Goal: Task Accomplishment & Management: Manage account settings

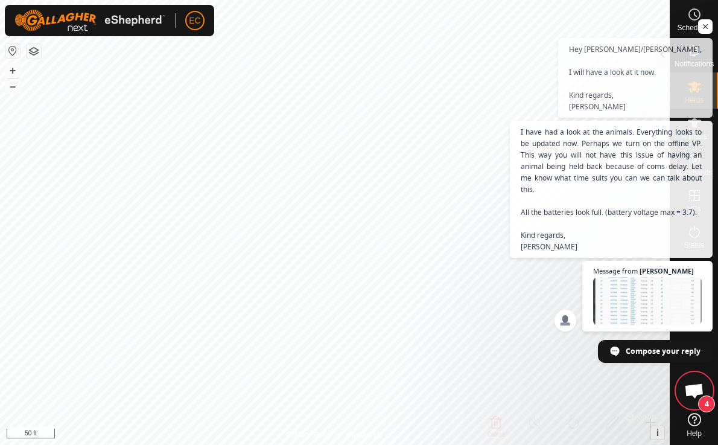
scroll to position [4087, 0]
click at [705, 34] on span "Open chat" at bounding box center [705, 26] width 15 height 15
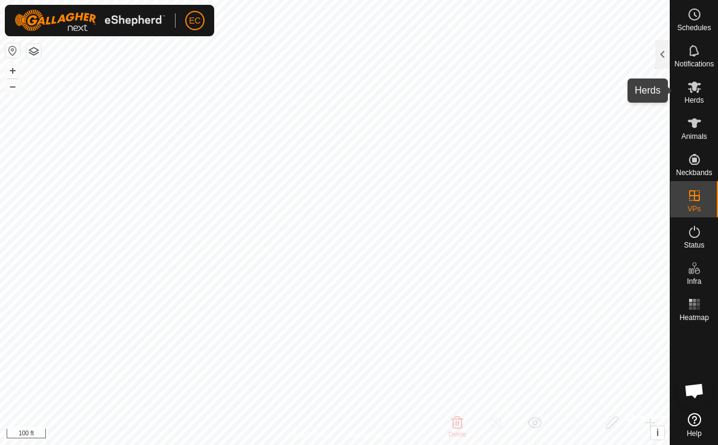
click at [696, 93] on icon at bounding box center [694, 87] width 14 height 14
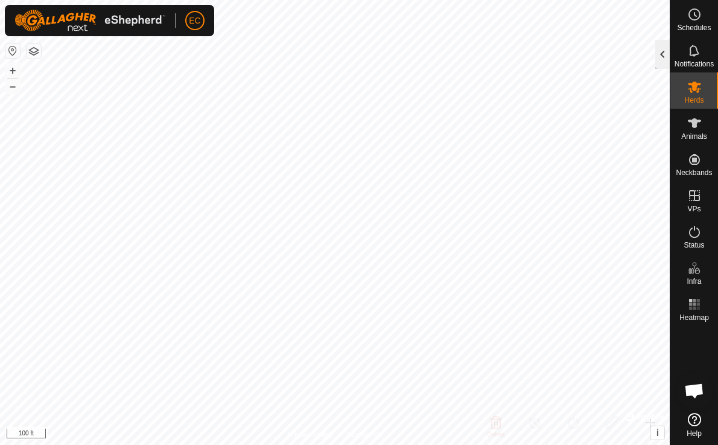
click at [661, 56] on div at bounding box center [662, 54] width 14 height 29
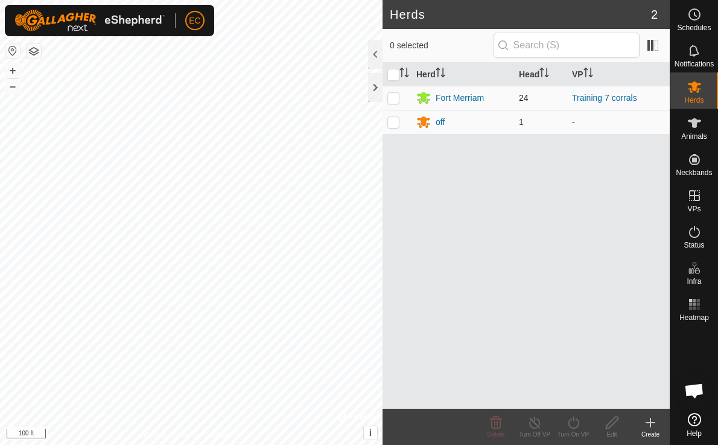
click at [393, 98] on p-checkbox at bounding box center [393, 98] width 12 height 10
checkbox input "true"
click at [570, 425] on icon at bounding box center [573, 422] width 15 height 14
click at [571, 433] on div "Turn On VP" at bounding box center [573, 434] width 39 height 9
click at [571, 421] on icon at bounding box center [573, 422] width 15 height 14
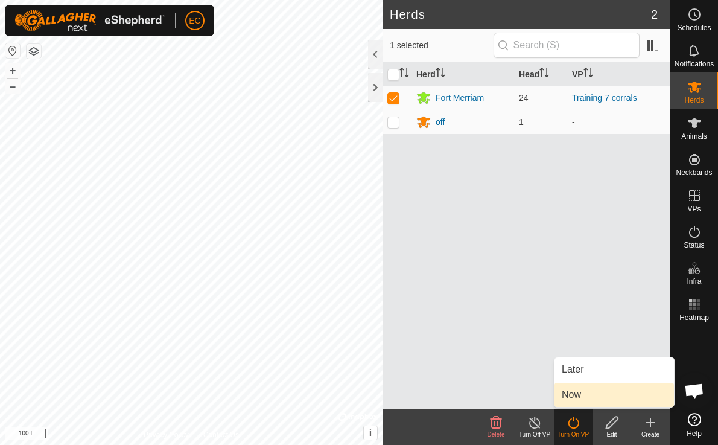
click at [570, 394] on link "Now" at bounding box center [613, 395] width 119 height 24
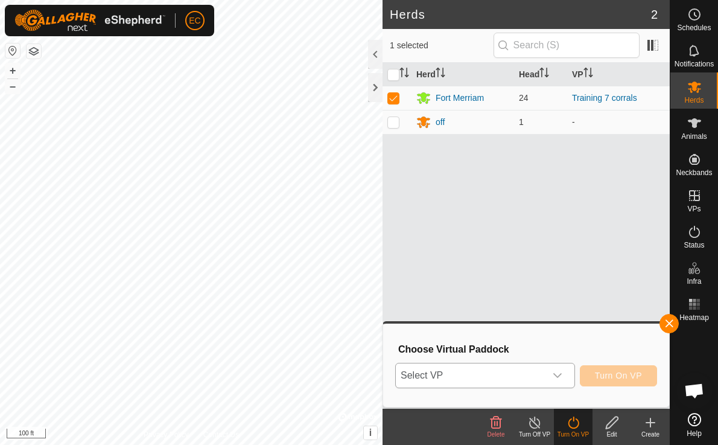
click at [469, 370] on span "Select VP" at bounding box center [471, 375] width 150 height 24
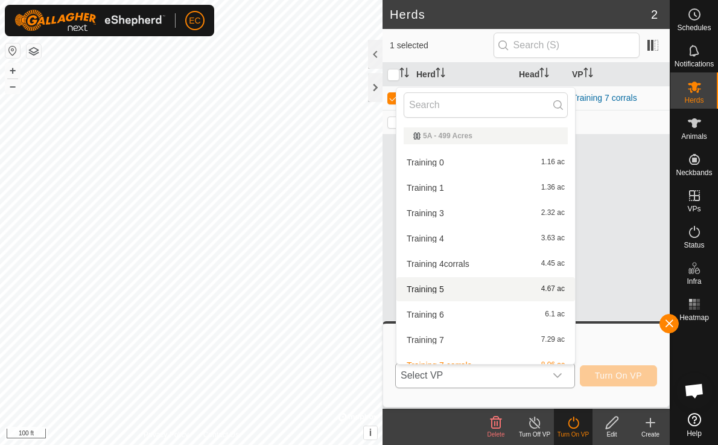
scroll to position [39, 0]
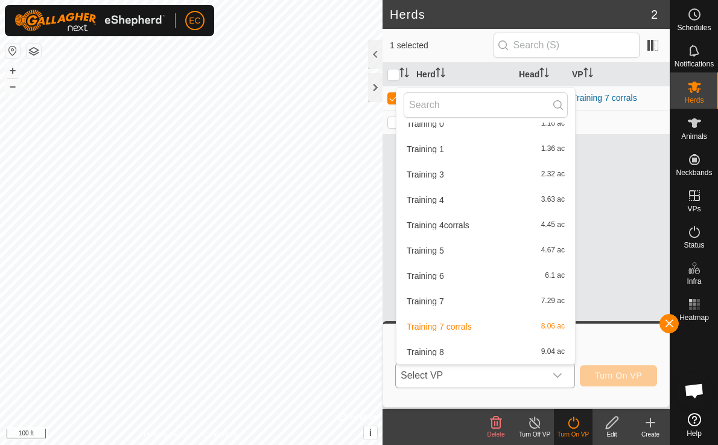
click at [456, 351] on li "Training 8 9.04 ac" at bounding box center [485, 352] width 179 height 24
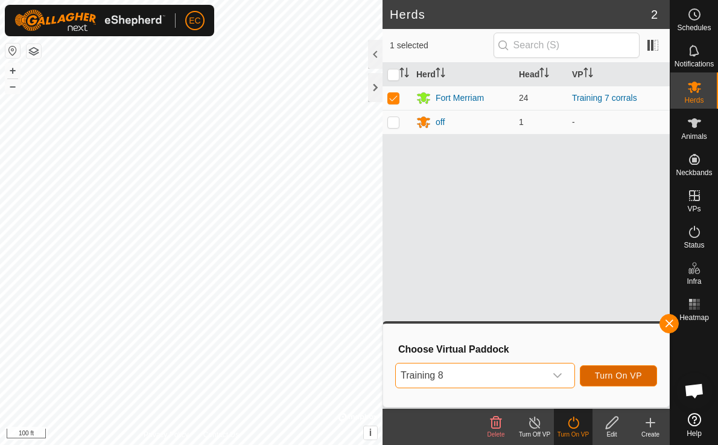
click at [629, 377] on span "Turn On VP" at bounding box center [618, 375] width 47 height 10
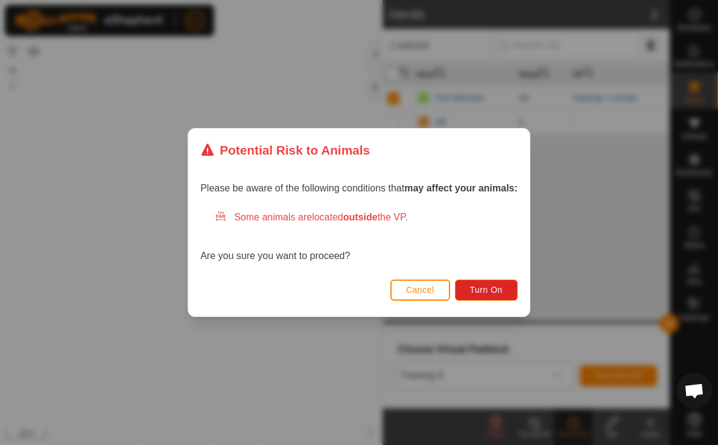
click at [430, 290] on span "Cancel" at bounding box center [420, 290] width 28 height 10
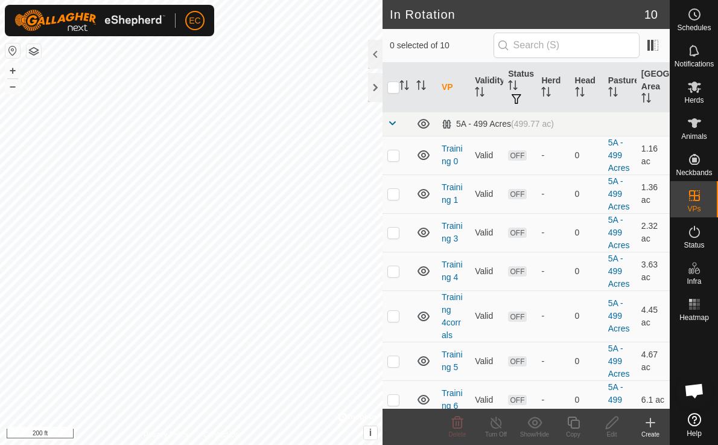
checkbox input "true"
click at [612, 426] on icon at bounding box center [612, 422] width 15 height 14
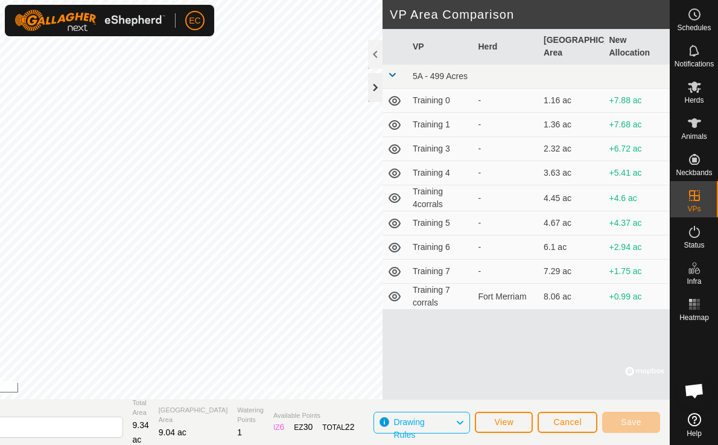
click at [376, 91] on div at bounding box center [375, 87] width 14 height 29
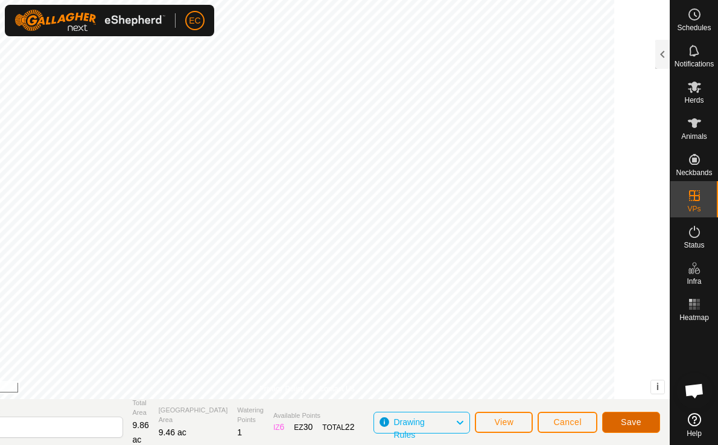
click at [627, 421] on span "Save" at bounding box center [631, 422] width 21 height 10
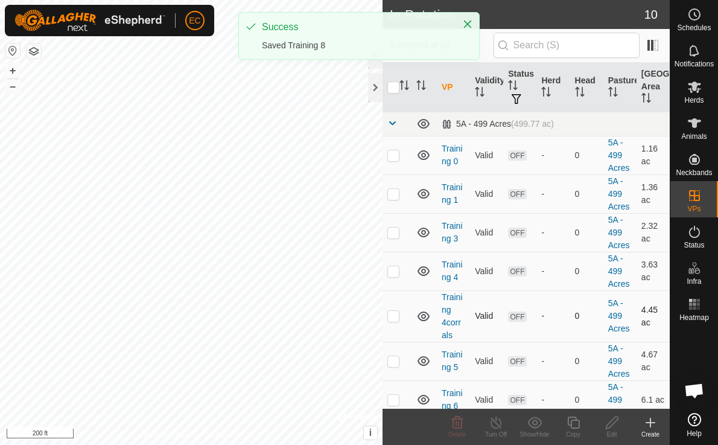
scroll to position [139, 0]
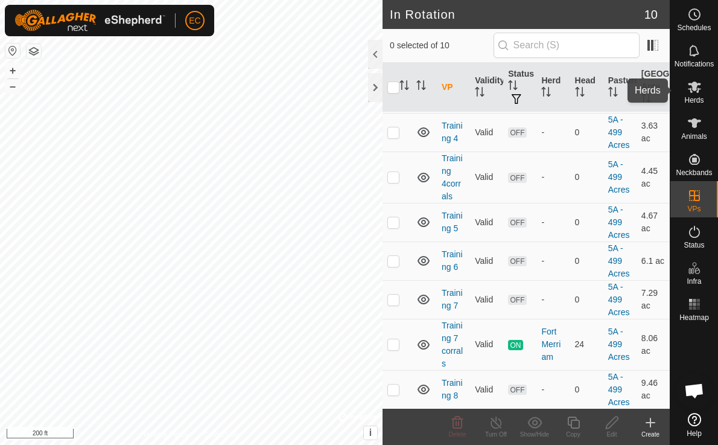
click at [697, 89] on icon at bounding box center [694, 86] width 13 height 11
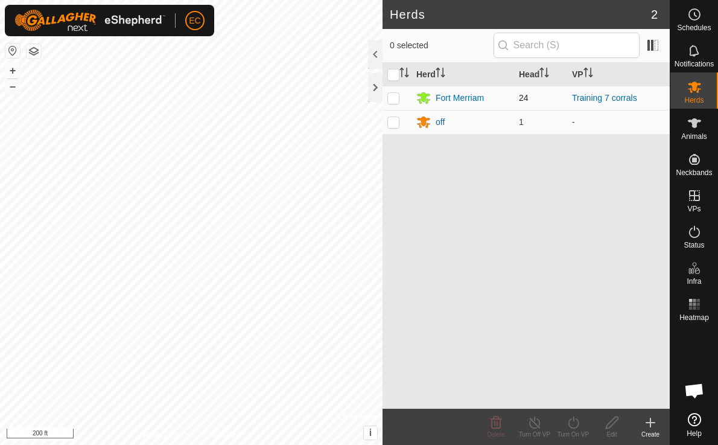
click at [400, 98] on td at bounding box center [397, 98] width 29 height 24
checkbox input "true"
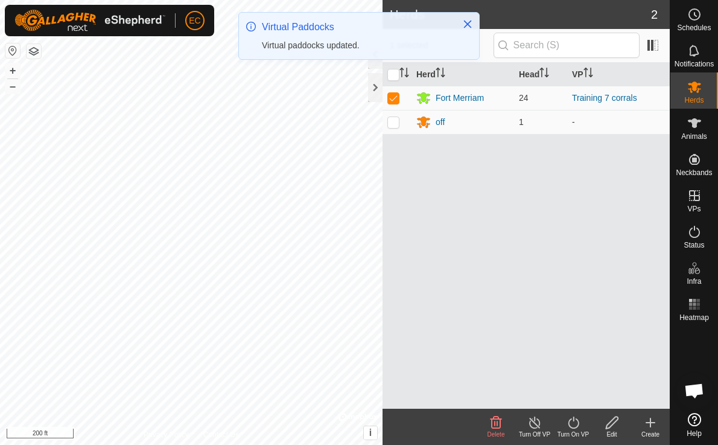
click at [570, 425] on icon at bounding box center [573, 422] width 15 height 14
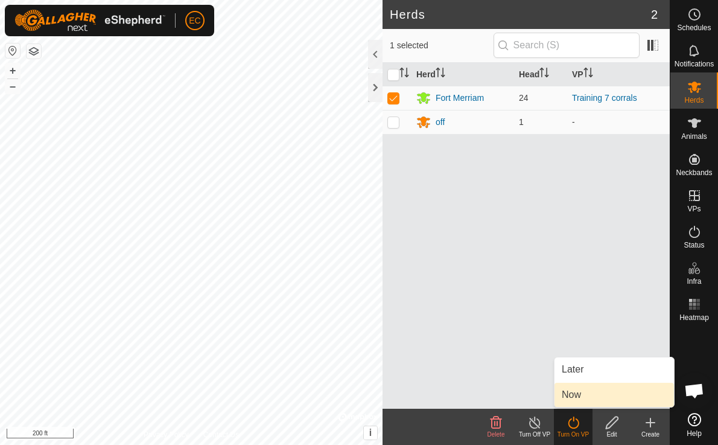
click at [577, 394] on link "Now" at bounding box center [613, 395] width 119 height 24
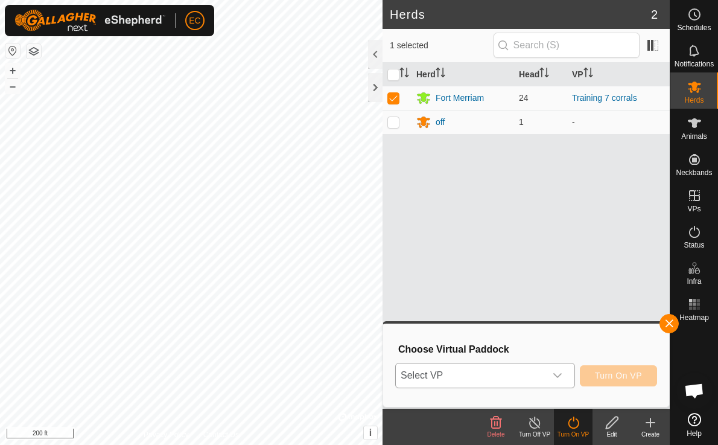
click at [516, 364] on span "Select VP" at bounding box center [471, 375] width 150 height 24
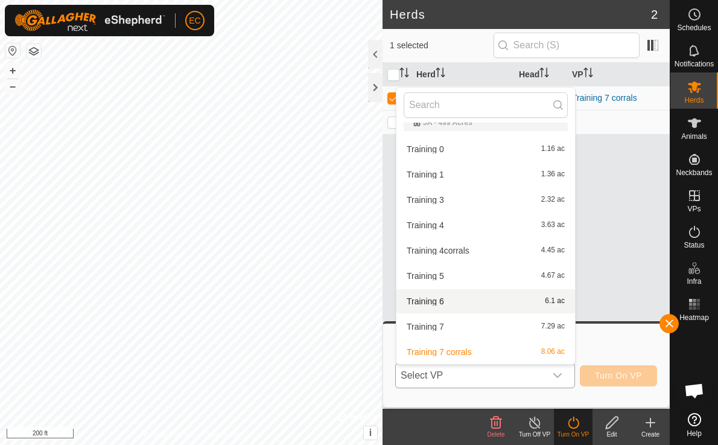
scroll to position [39, 0]
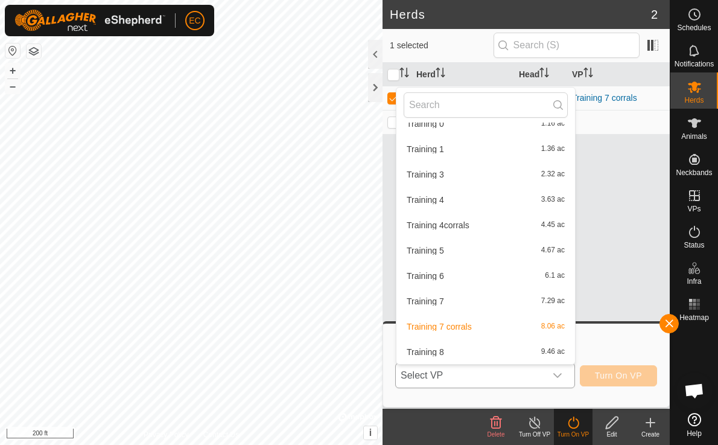
click at [486, 351] on li "Training 8 9.46 ac" at bounding box center [485, 352] width 179 height 24
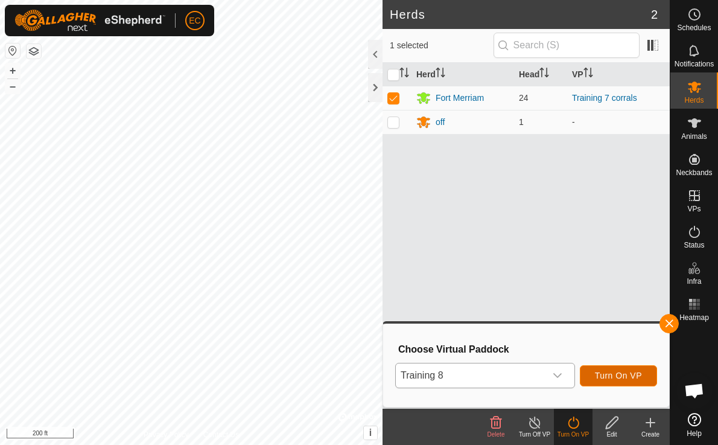
click at [611, 373] on span "Turn On VP" at bounding box center [618, 375] width 47 height 10
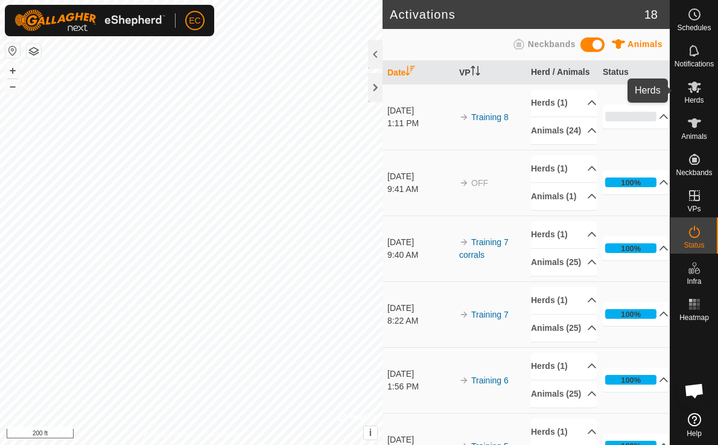
click at [697, 91] on icon at bounding box center [694, 86] width 13 height 11
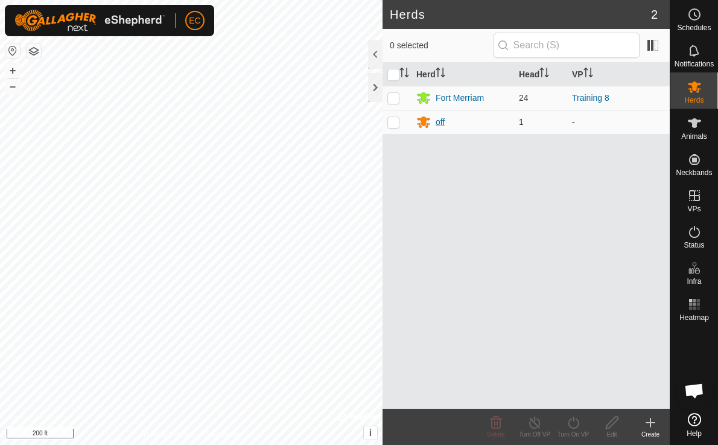
click at [442, 122] on div "off" at bounding box center [440, 122] width 9 height 13
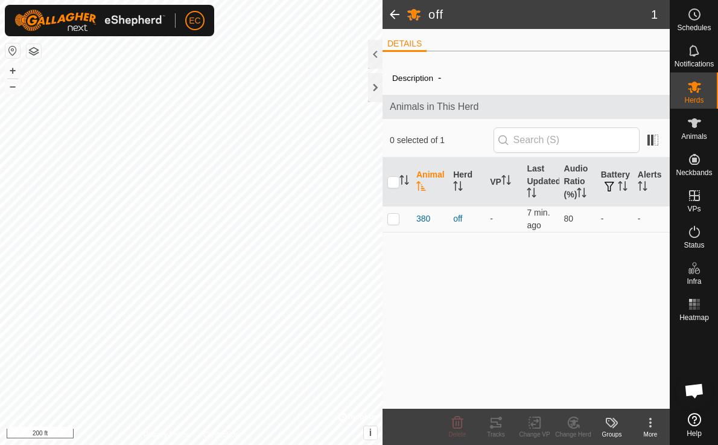
click at [392, 14] on span at bounding box center [395, 14] width 24 height 29
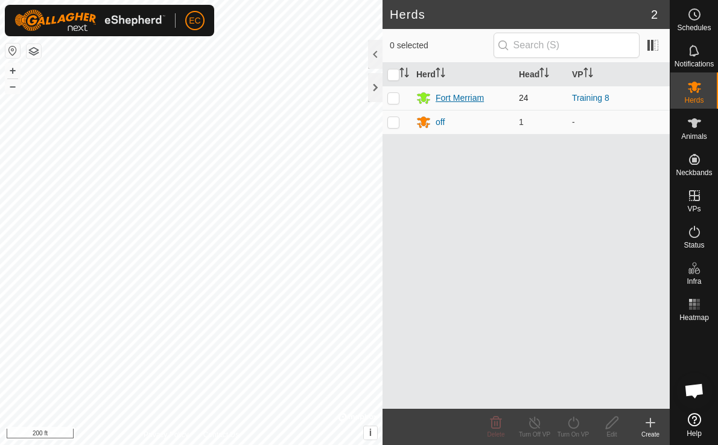
click at [447, 98] on div "Fort Merriam" at bounding box center [460, 98] width 48 height 13
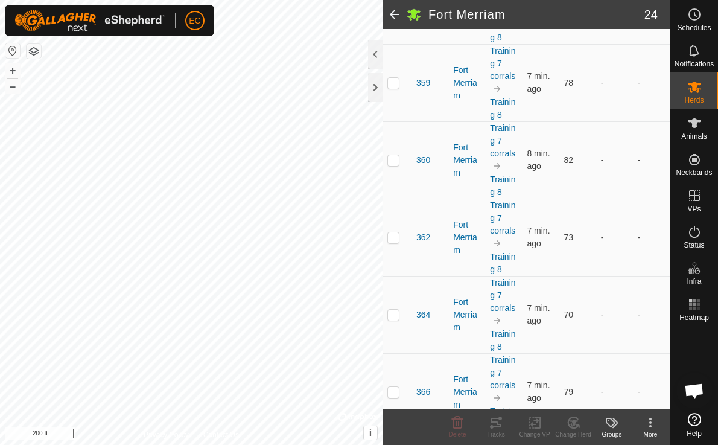
scroll to position [1027, 0]
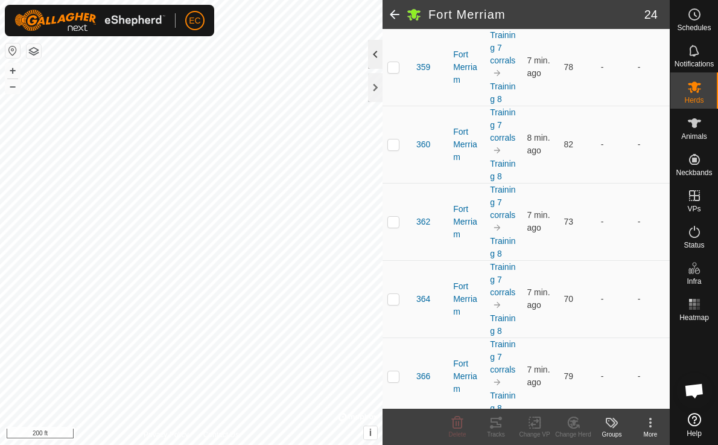
click at [374, 57] on div at bounding box center [375, 54] width 14 height 29
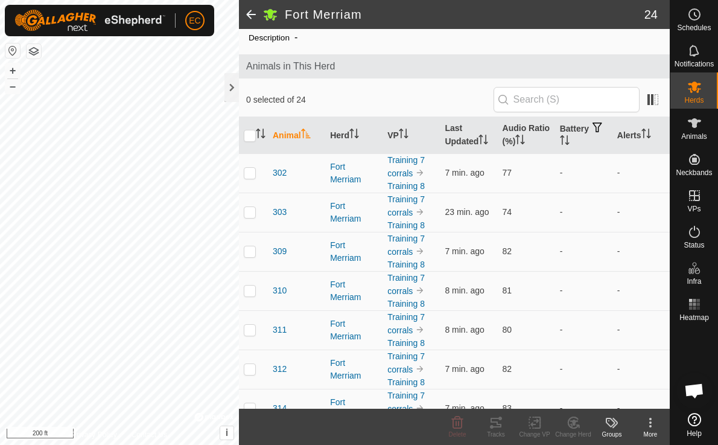
scroll to position [0, 0]
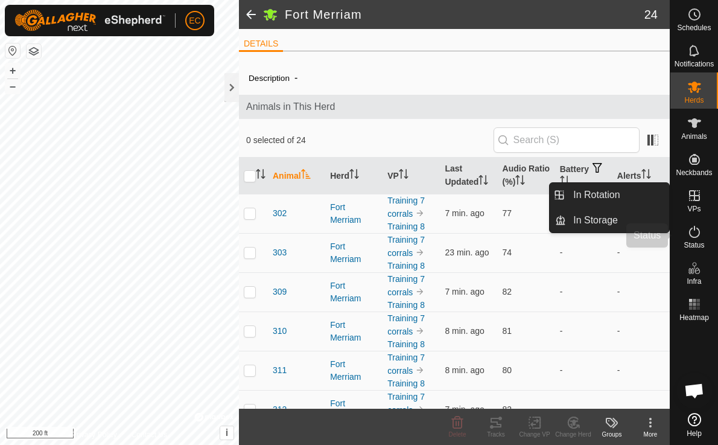
click at [694, 239] on es-activation-svg-icon at bounding box center [695, 231] width 22 height 19
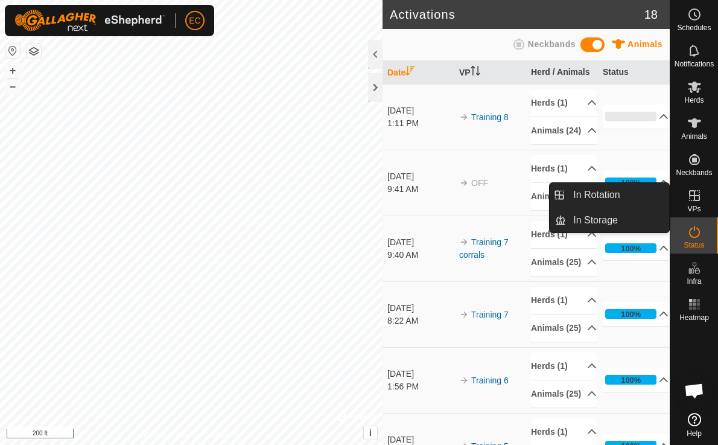
click at [692, 207] on span "VPs" at bounding box center [693, 208] width 13 height 7
click at [616, 195] on link "In Rotation" at bounding box center [617, 195] width 103 height 24
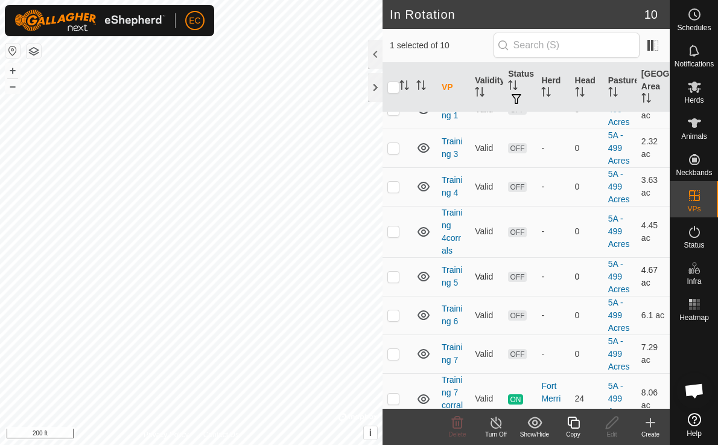
scroll to position [139, 0]
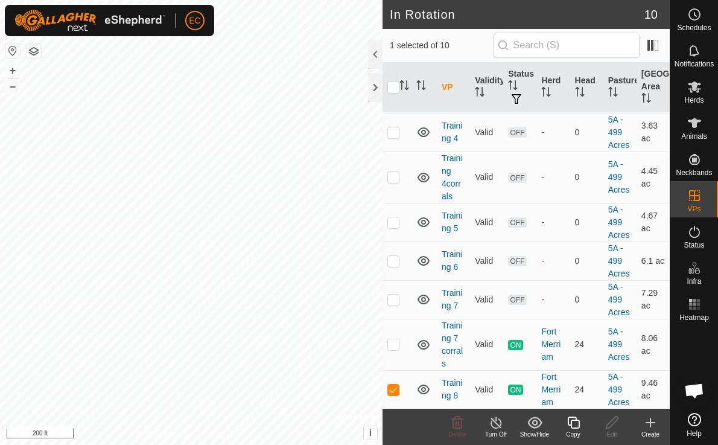
click at [653, 424] on icon at bounding box center [650, 422] width 14 height 14
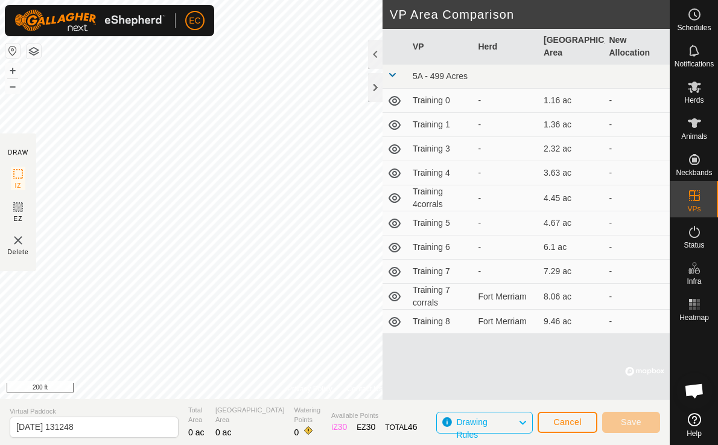
click at [503, 427] on span "Drawing Rules" at bounding box center [487, 423] width 62 height 16
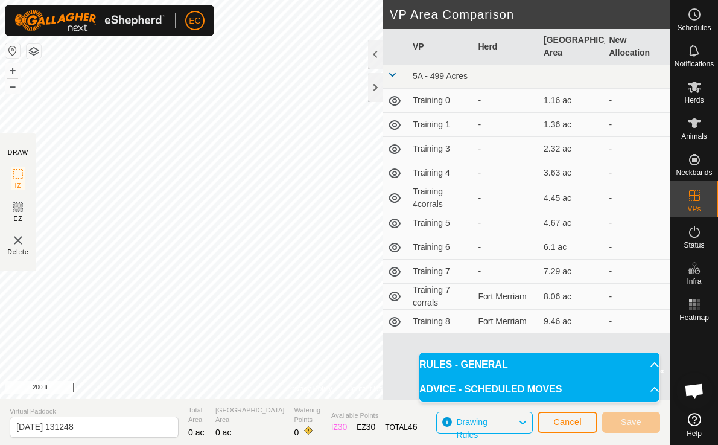
click at [530, 365] on p-accordion-header "RULES - GENERAL" at bounding box center [539, 364] width 240 height 24
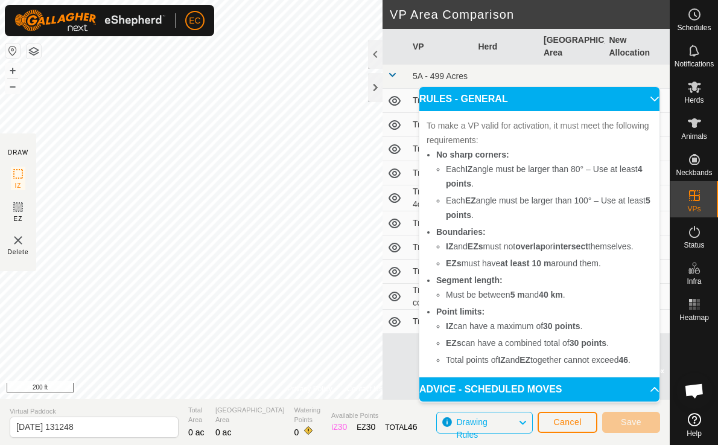
click at [518, 392] on p-accordion-header "ADVICE - SCHEDULED MOVES" at bounding box center [539, 389] width 240 height 24
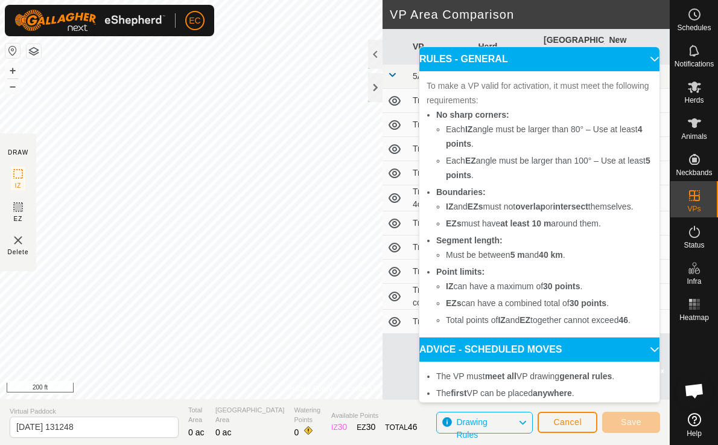
click at [650, 61] on icon at bounding box center [655, 59] width 10 height 10
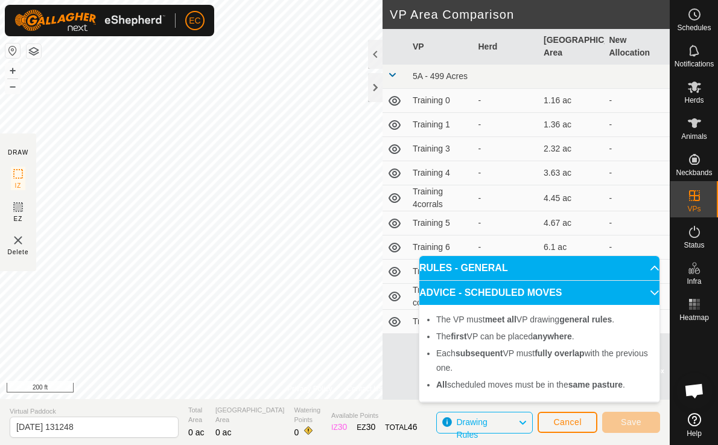
click at [647, 294] on p-accordion-header "ADVICE - SCHEDULED MOVES" at bounding box center [539, 293] width 240 height 24
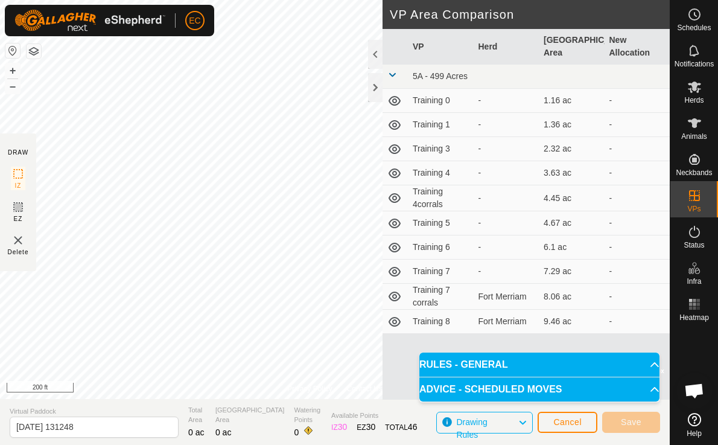
click at [477, 424] on span "Drawing Rules" at bounding box center [471, 428] width 31 height 22
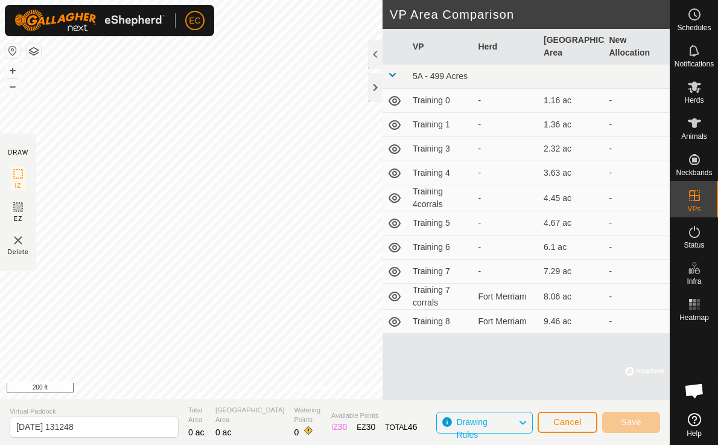
click at [477, 424] on span "Drawing Rules" at bounding box center [471, 428] width 31 height 22
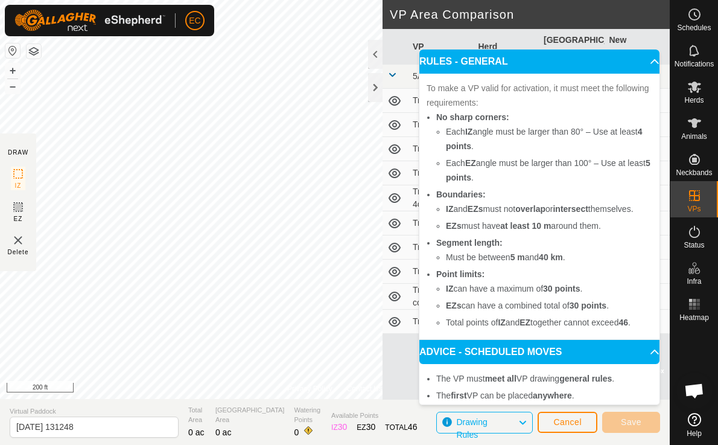
click at [477, 424] on span "Drawing Rules" at bounding box center [471, 428] width 31 height 22
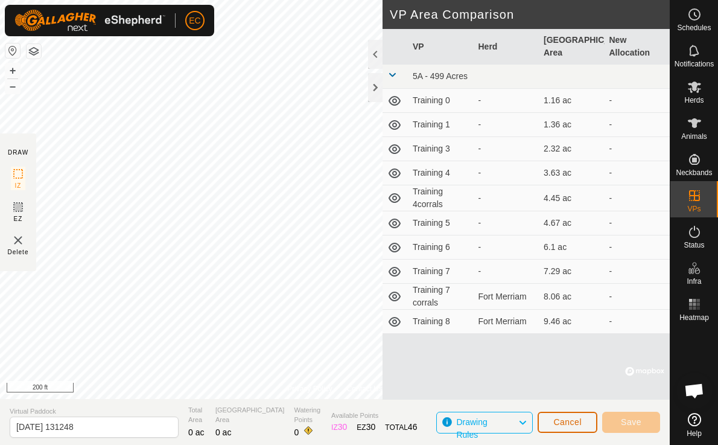
click at [568, 422] on span "Cancel" at bounding box center [567, 422] width 28 height 10
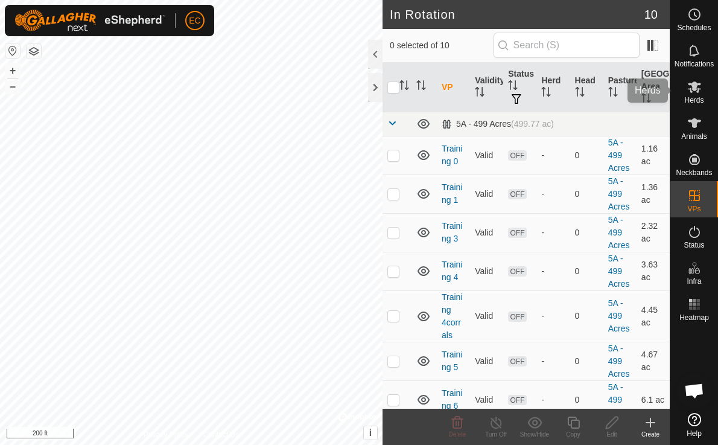
click at [694, 94] on icon at bounding box center [694, 87] width 14 height 14
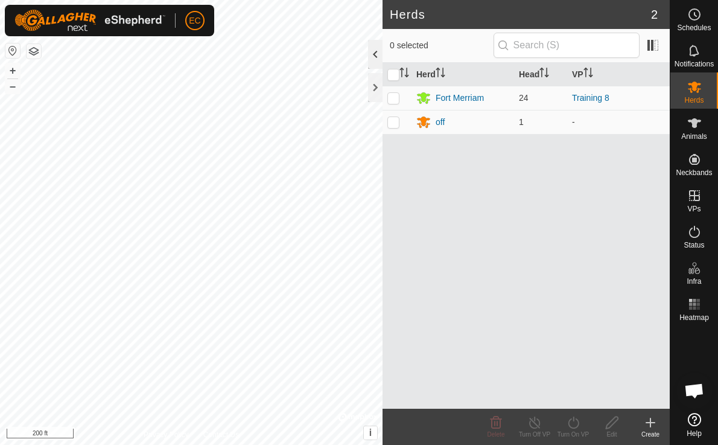
click at [374, 52] on div at bounding box center [375, 54] width 14 height 29
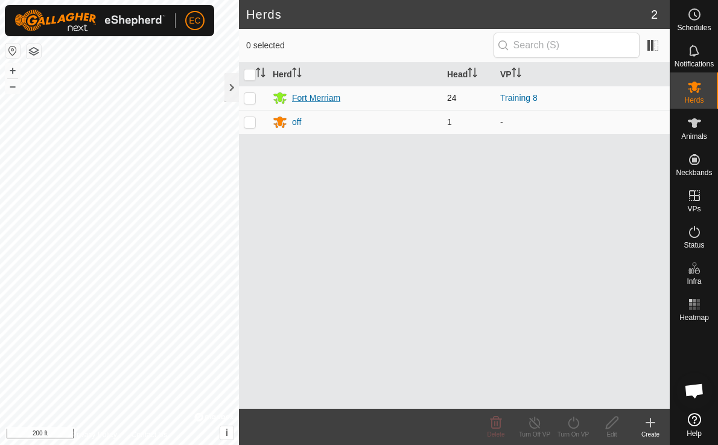
click at [329, 97] on div "Fort Merriam" at bounding box center [316, 98] width 48 height 13
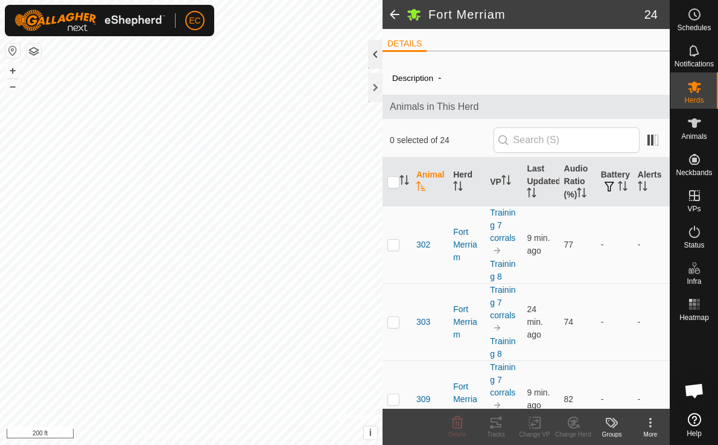
click at [370, 52] on div at bounding box center [375, 54] width 14 height 29
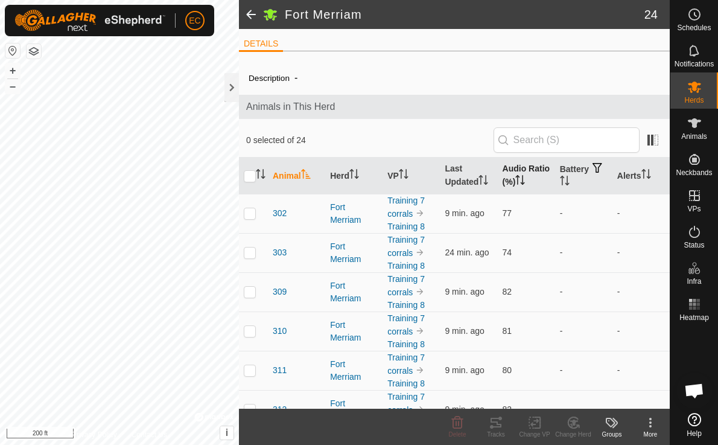
click at [514, 169] on th "Audio Ratio (%)" at bounding box center [526, 175] width 57 height 37
click at [246, 14] on span at bounding box center [251, 14] width 24 height 29
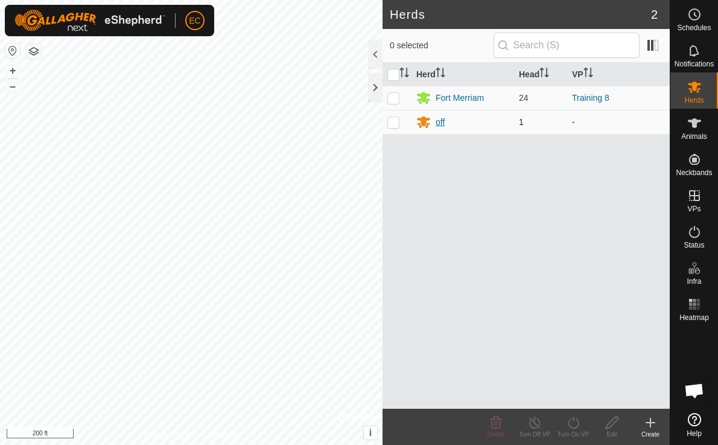
click at [444, 121] on div "off" at bounding box center [440, 122] width 9 height 13
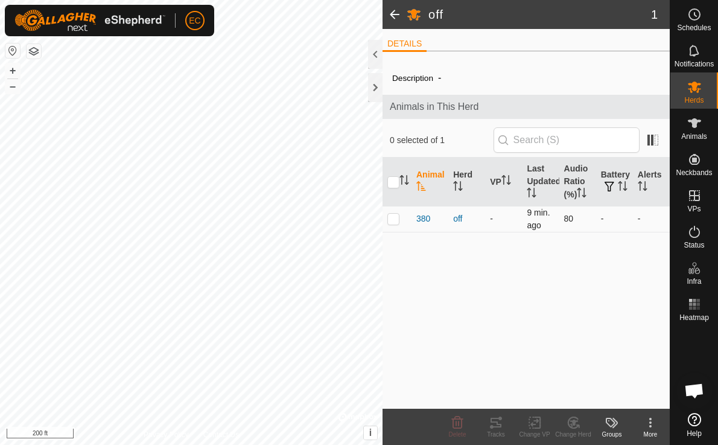
click at [393, 220] on p-checkbox at bounding box center [393, 219] width 12 height 10
checkbox input "true"
click at [492, 424] on icon at bounding box center [496, 422] width 14 height 14
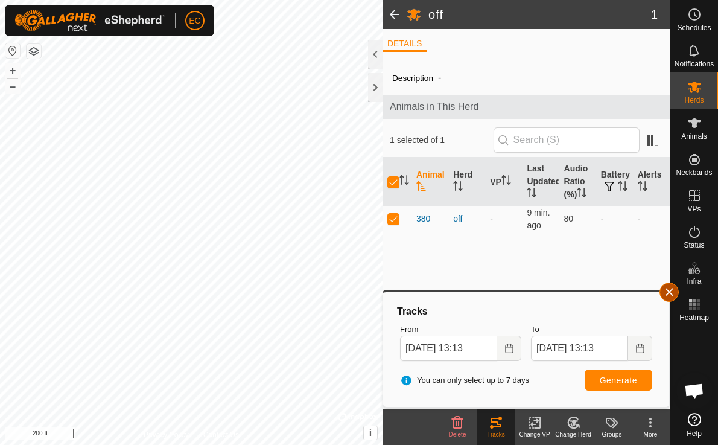
click at [673, 293] on button "button" at bounding box center [668, 291] width 19 height 19
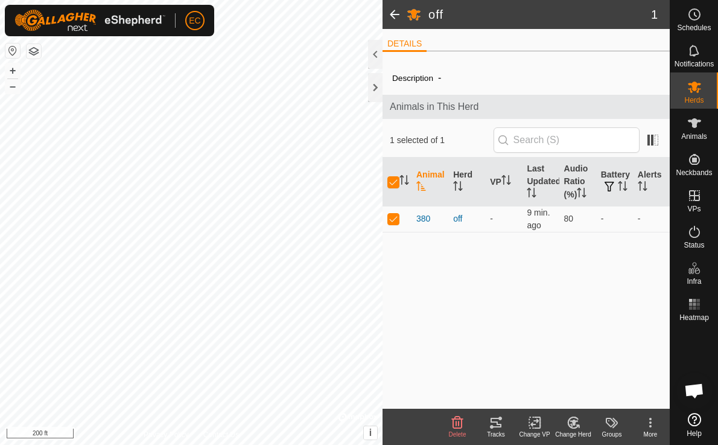
click at [562, 333] on div "Description - Animals in This Herd 1 selected of 1 Animal Herd VP Last Updated …" at bounding box center [526, 235] width 287 height 348
click at [392, 14] on span at bounding box center [395, 14] width 24 height 29
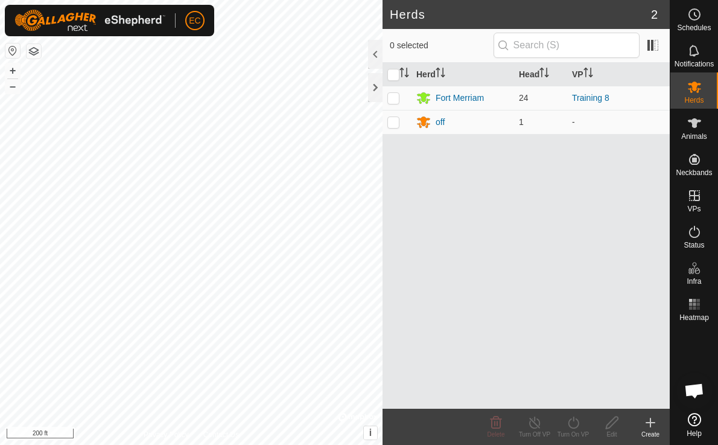
click at [691, 395] on span "Open chat" at bounding box center [694, 391] width 20 height 17
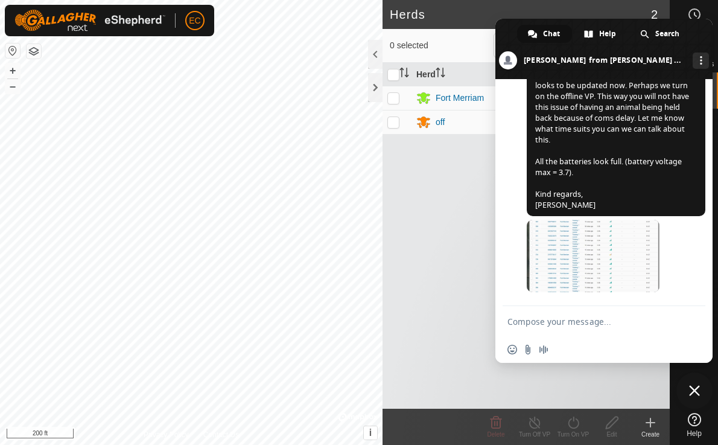
scroll to position [4087, 0]
click at [619, 254] on span at bounding box center [593, 256] width 133 height 72
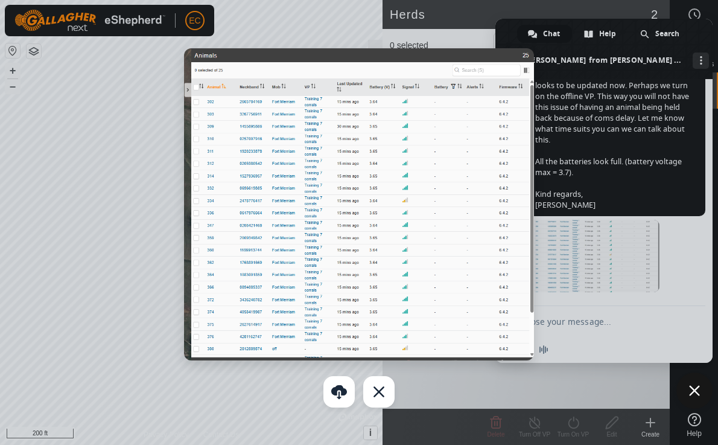
click at [188, 91] on img at bounding box center [358, 204] width 349 height 312
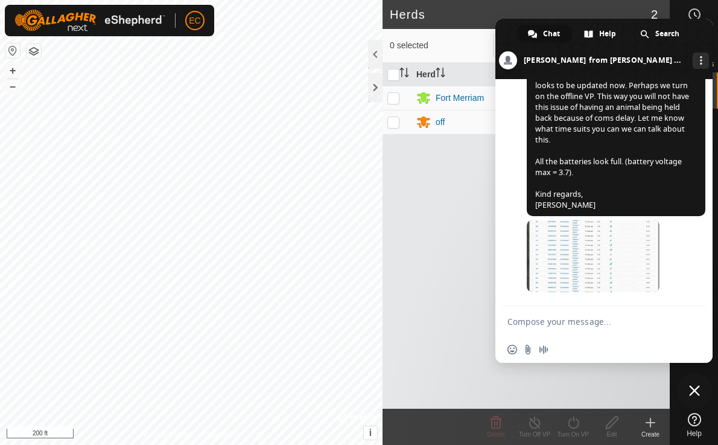
click at [586, 323] on textarea "Compose your message..." at bounding box center [590, 321] width 167 height 11
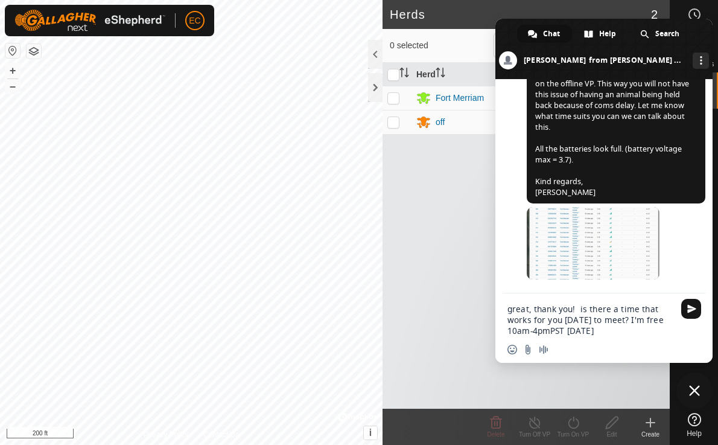
type textarea "great, thank you! is there a time that works for you [DATE] to meet? I'm free 1…"
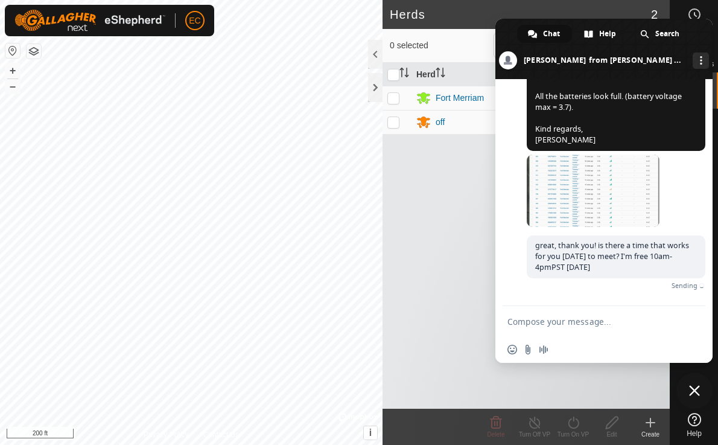
scroll to position [4140, 0]
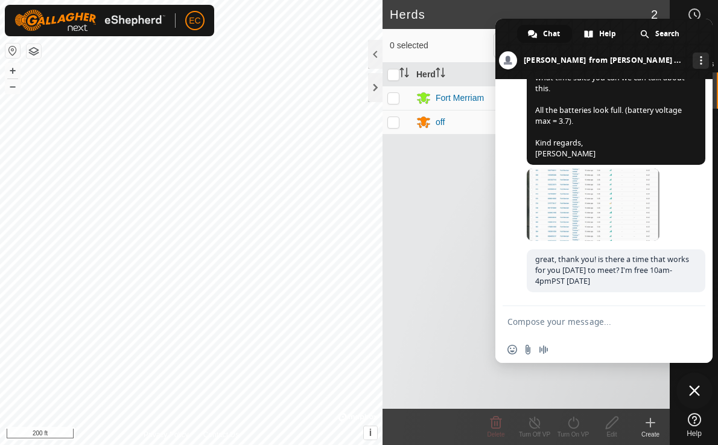
click at [704, 36] on span at bounding box center [603, 49] width 217 height 60
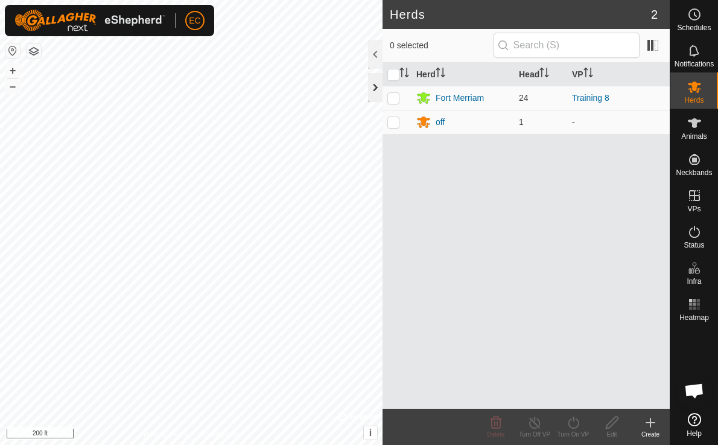
click at [369, 92] on div at bounding box center [375, 87] width 14 height 29
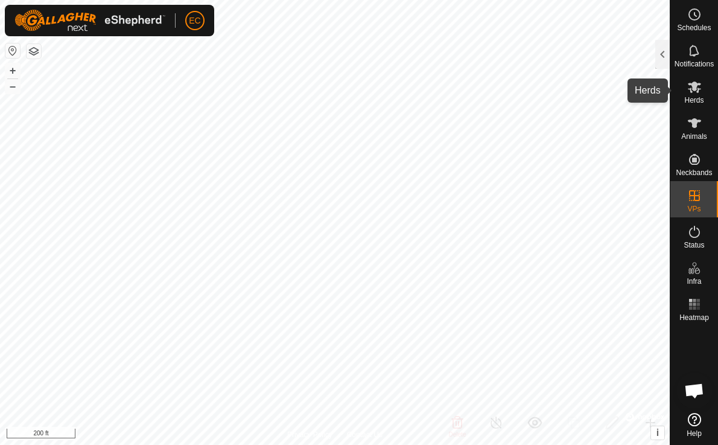
click at [694, 91] on icon at bounding box center [694, 87] width 14 height 14
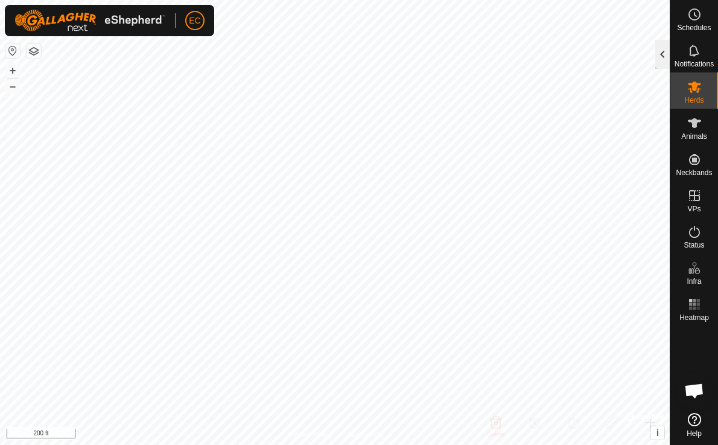
click at [661, 58] on div at bounding box center [662, 54] width 14 height 29
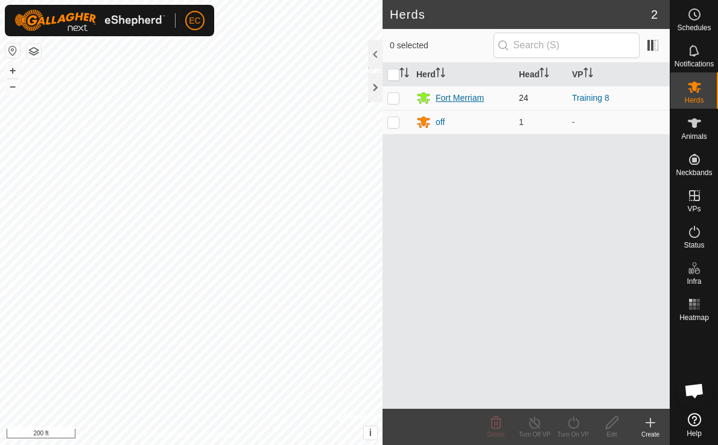
click at [452, 98] on div "Fort Merriam" at bounding box center [460, 98] width 48 height 13
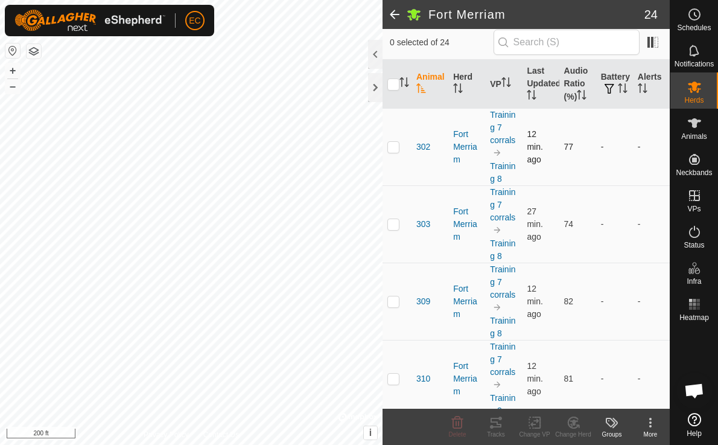
scroll to position [118, 0]
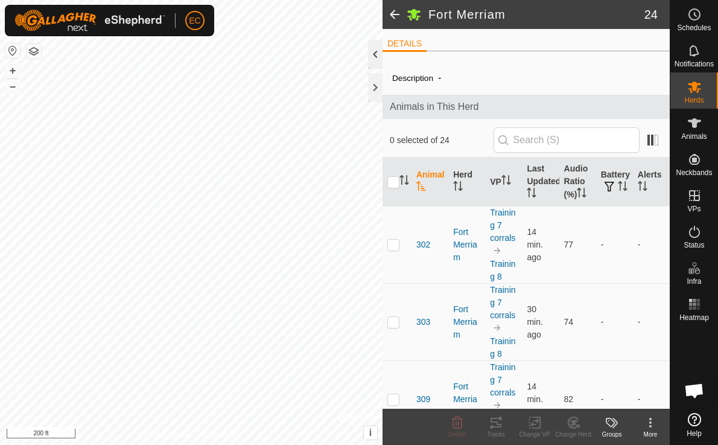
click at [373, 56] on div at bounding box center [375, 54] width 14 height 29
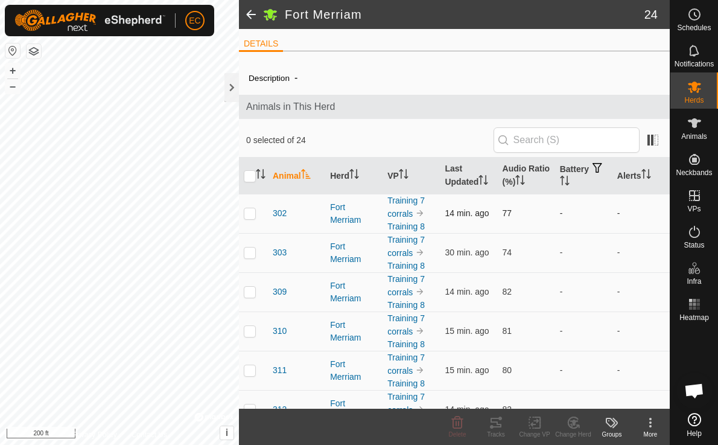
scroll to position [4140, 0]
click at [652, 138] on span at bounding box center [652, 139] width 19 height 19
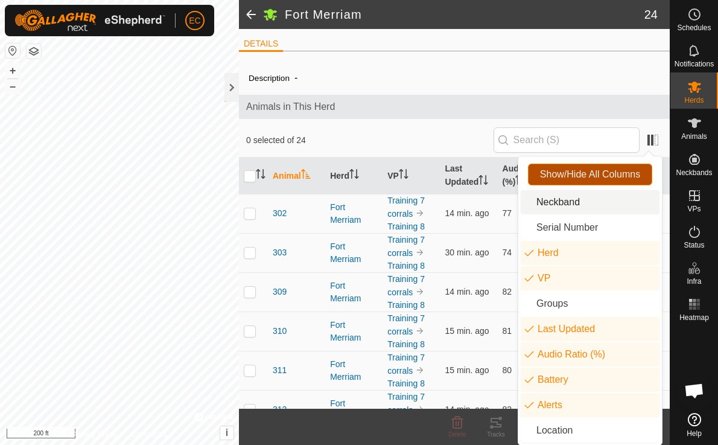
click at [608, 180] on span "Show/Hide All Columns" at bounding box center [590, 174] width 100 height 11
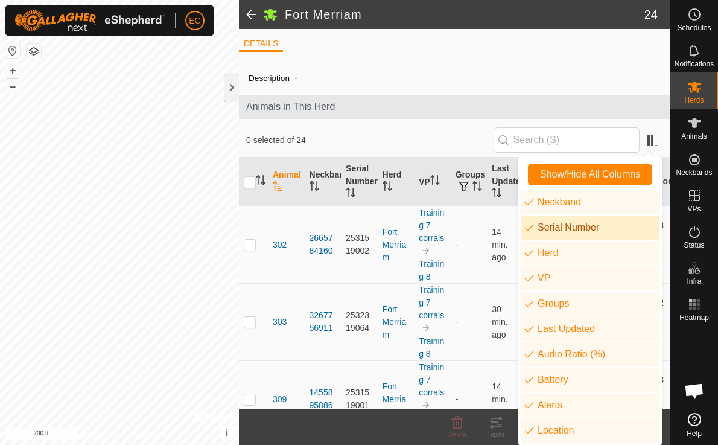
click at [597, 227] on li "Serial Number" at bounding box center [590, 227] width 139 height 24
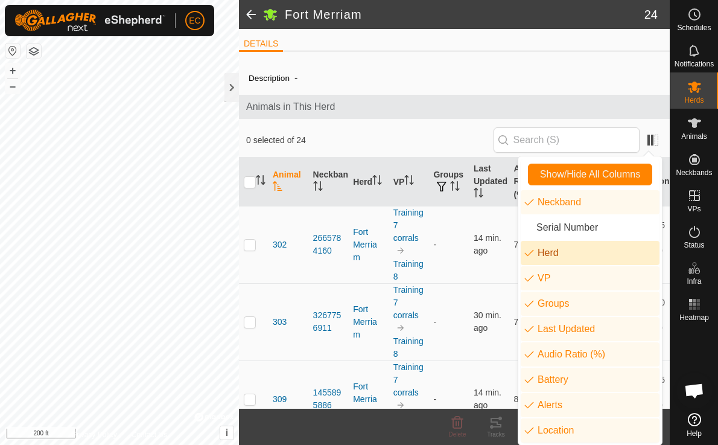
click at [594, 261] on li "Herd" at bounding box center [590, 253] width 139 height 24
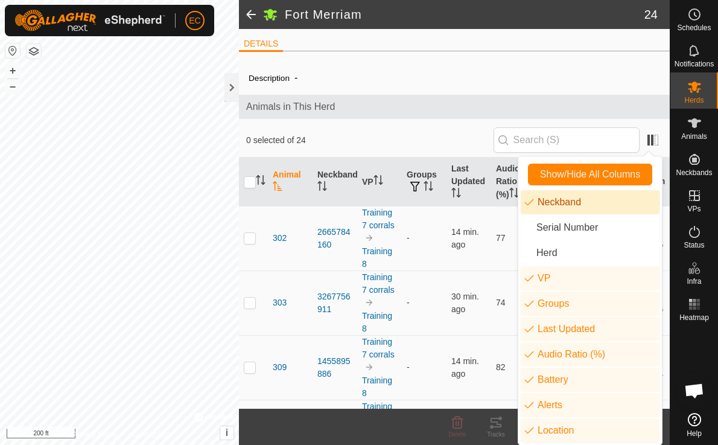
click at [594, 207] on li "Neckband" at bounding box center [590, 202] width 139 height 24
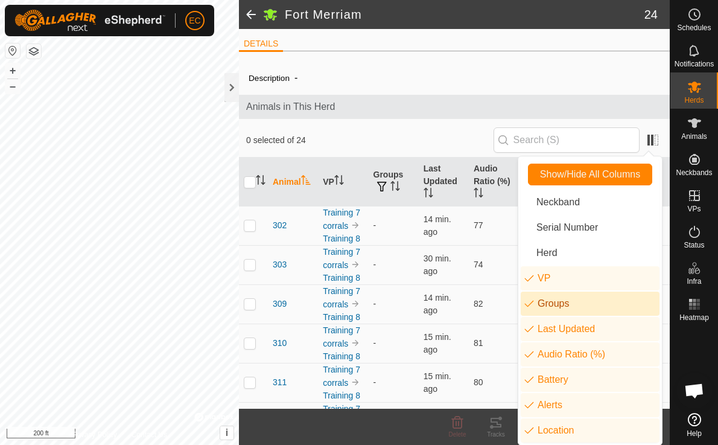
click at [569, 307] on li "Groups" at bounding box center [590, 303] width 139 height 24
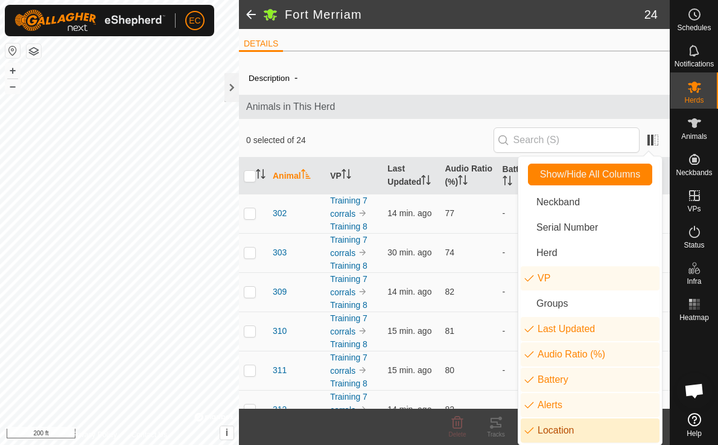
click at [590, 428] on li "Location" at bounding box center [590, 430] width 139 height 24
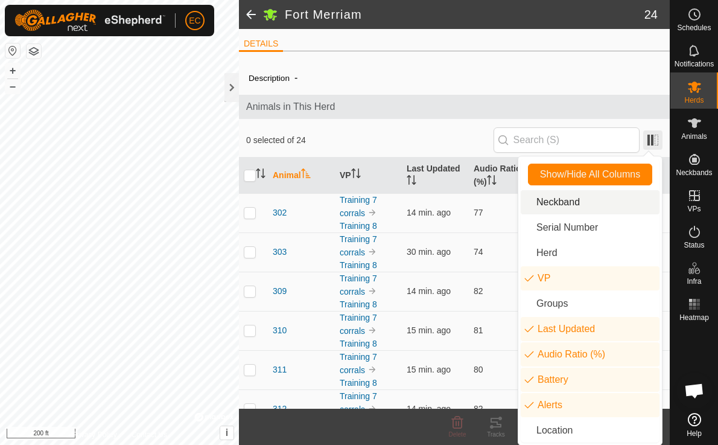
click at [651, 137] on span at bounding box center [652, 139] width 19 height 19
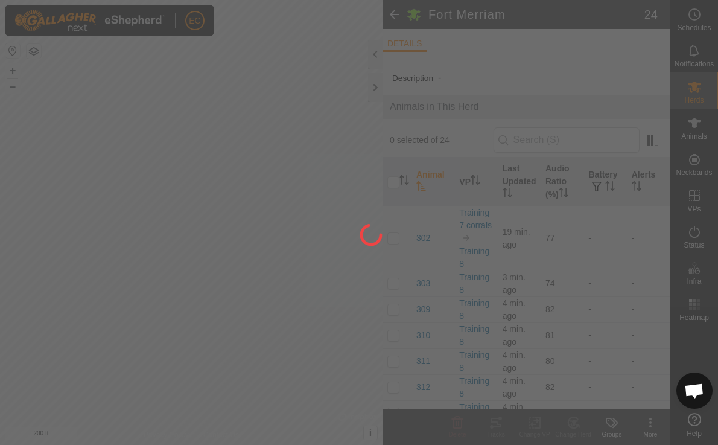
scroll to position [4140, 0]
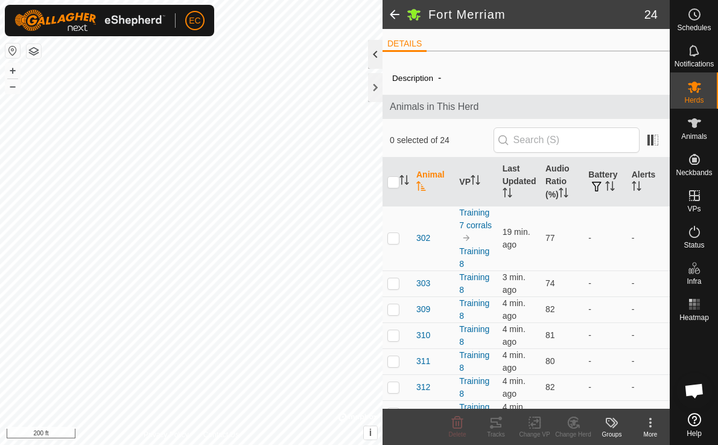
click at [368, 56] on div at bounding box center [375, 54] width 14 height 29
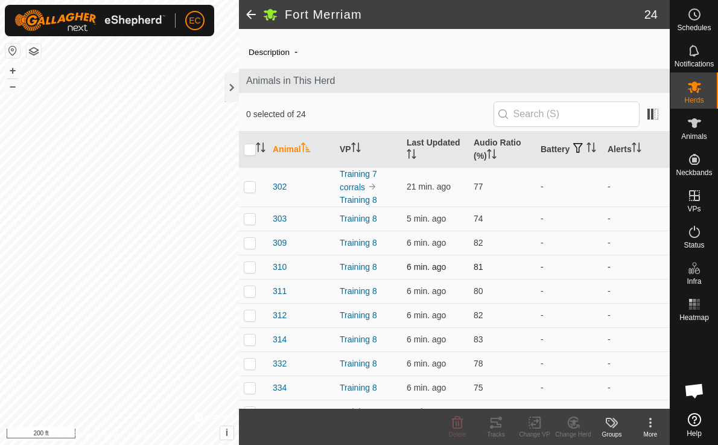
scroll to position [31, 0]
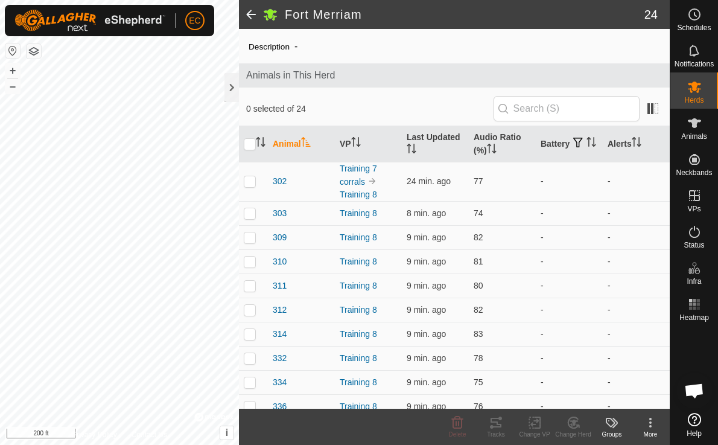
drag, startPoint x: 417, startPoint y: 290, endPoint x: 316, endPoint y: 133, distance: 186.4
click at [417, 290] on td "9 min. ago" at bounding box center [435, 285] width 67 height 24
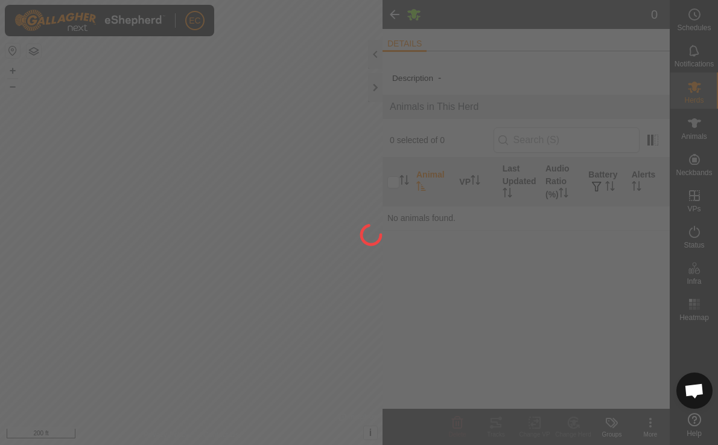
scroll to position [4140, 0]
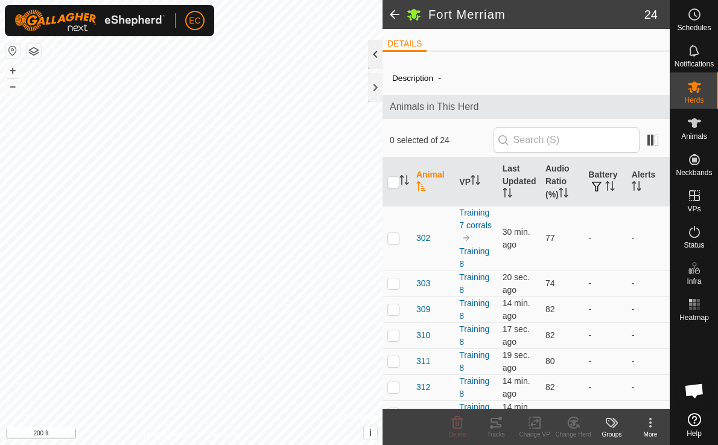
click at [377, 57] on div at bounding box center [375, 54] width 14 height 29
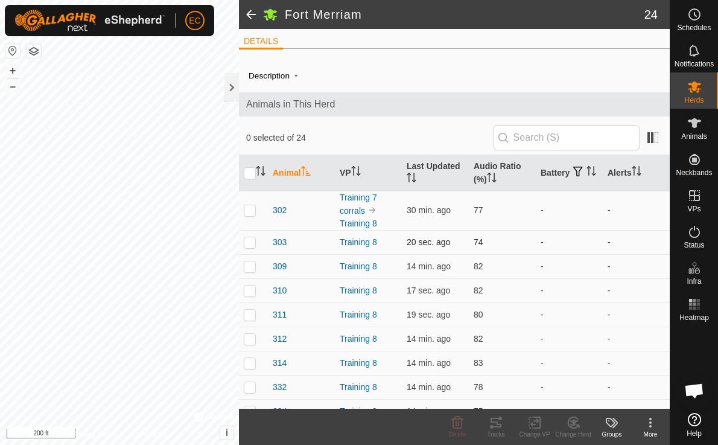
scroll to position [0, 0]
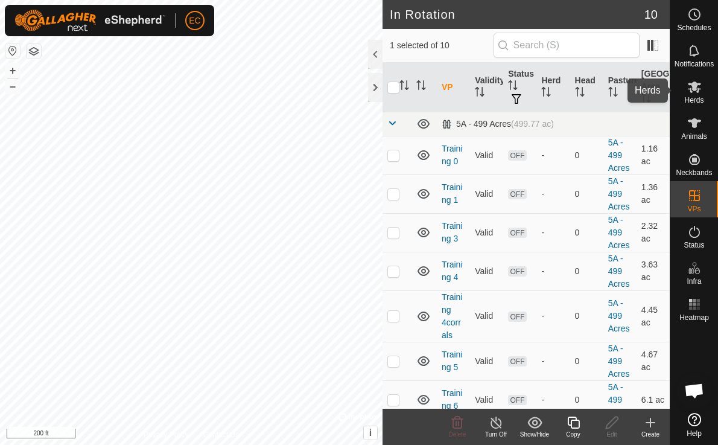
click at [690, 94] on es-mob-svg-icon at bounding box center [695, 86] width 22 height 19
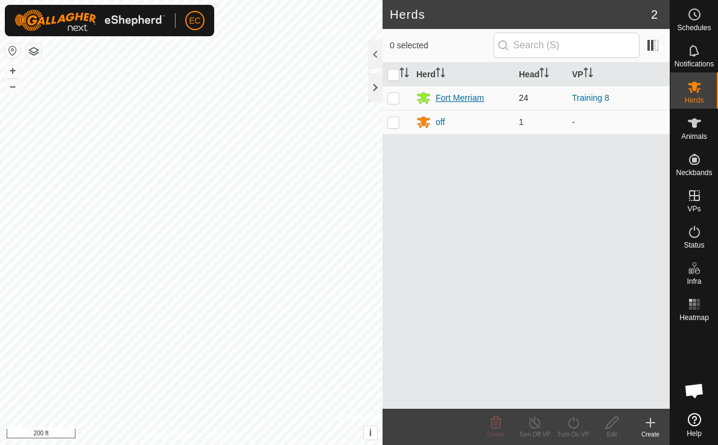
click at [451, 97] on div "Fort Merriam" at bounding box center [460, 98] width 48 height 13
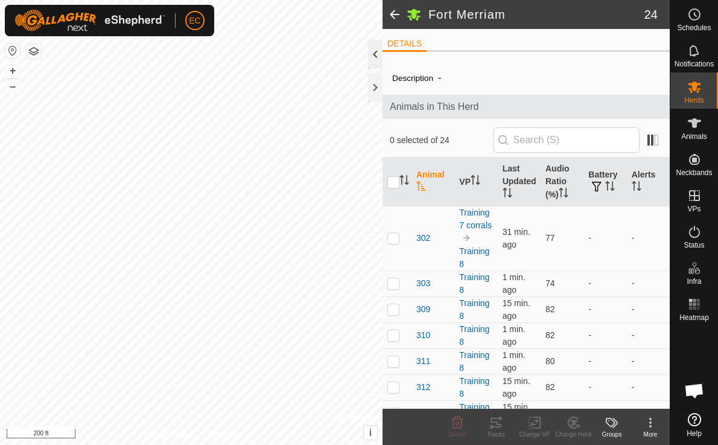
click at [372, 55] on div at bounding box center [375, 54] width 14 height 29
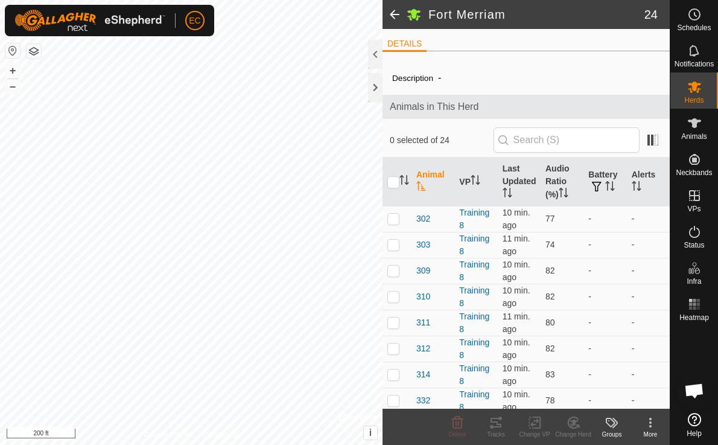
scroll to position [4140, 0]
click at [376, 54] on div at bounding box center [375, 54] width 14 height 29
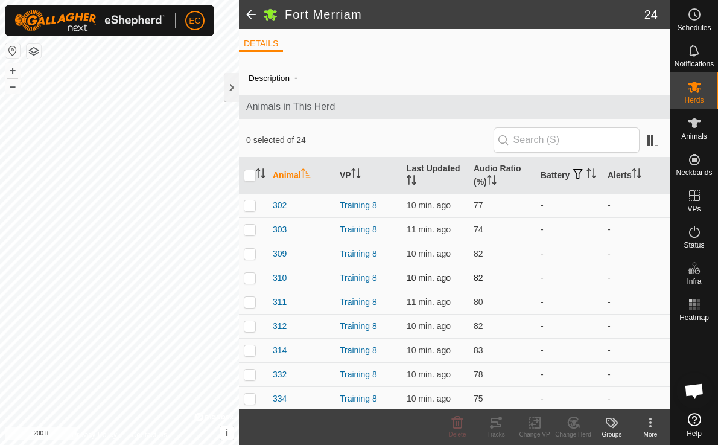
scroll to position [364, 0]
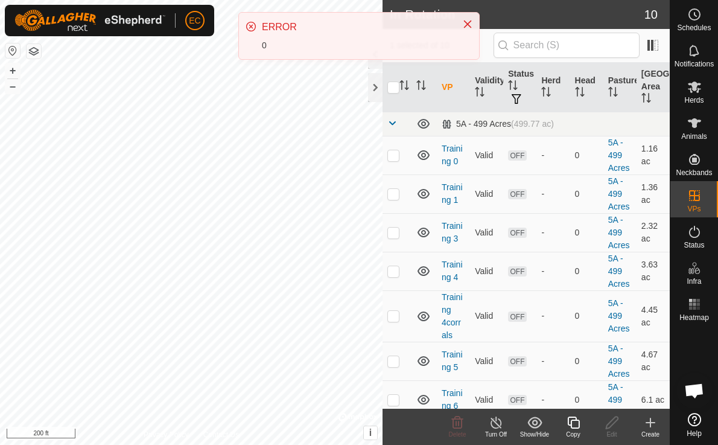
click at [570, 424] on icon at bounding box center [573, 422] width 12 height 12
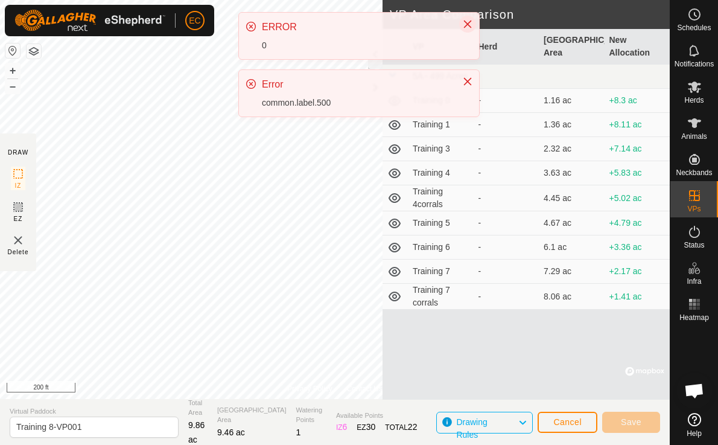
click at [463, 25] on icon "Close" at bounding box center [468, 24] width 10 height 10
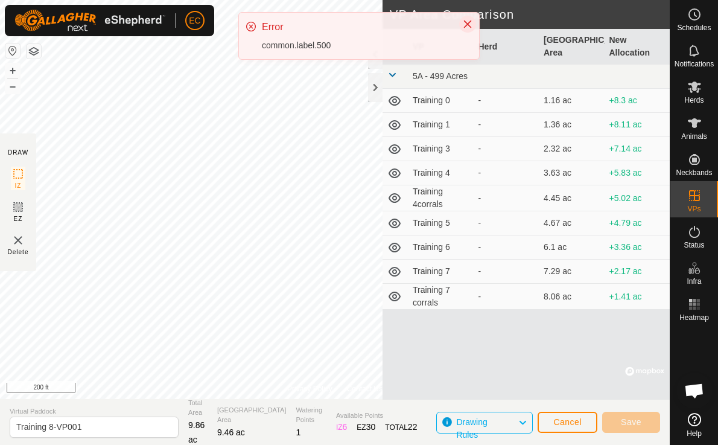
click at [466, 22] on icon "Close" at bounding box center [468, 24] width 10 height 10
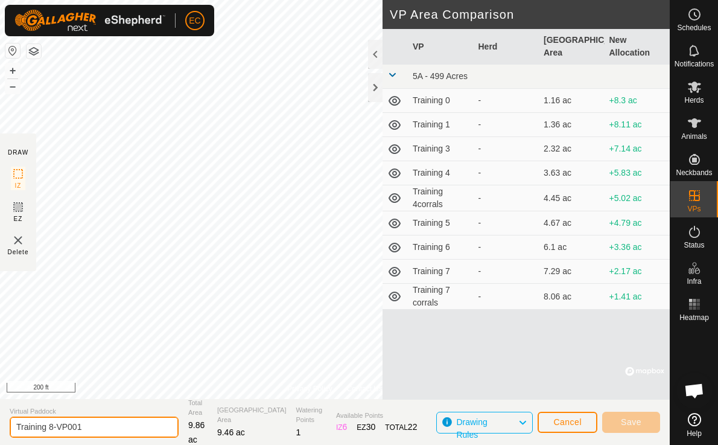
click at [88, 430] on input "Training 8-VP001" at bounding box center [94, 426] width 169 height 21
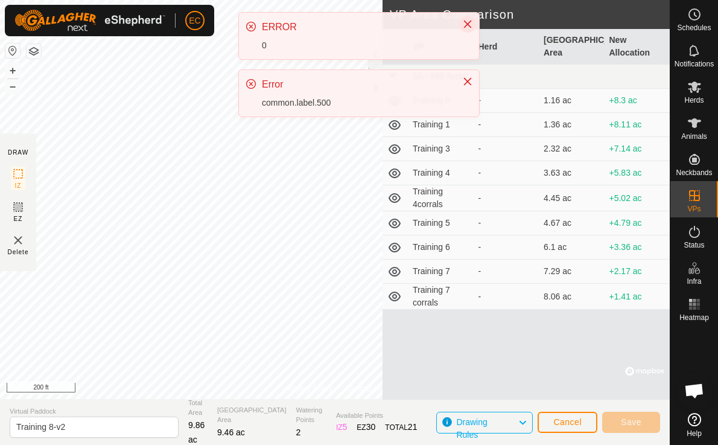
click at [468, 24] on icon "Close" at bounding box center [468, 25] width 8 height 8
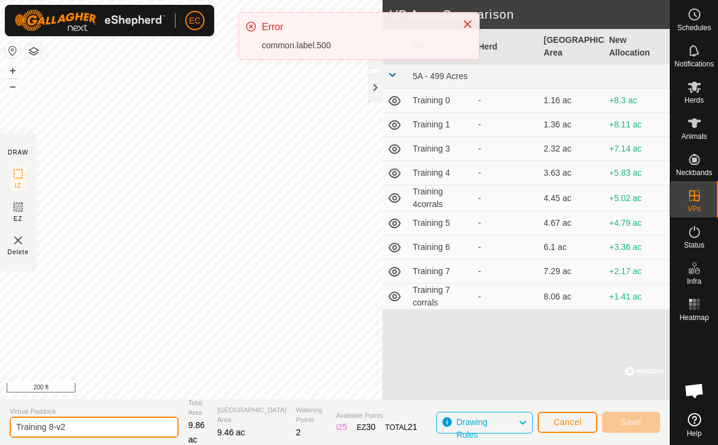
click at [56, 427] on input "Training 8-v2" at bounding box center [94, 426] width 169 height 21
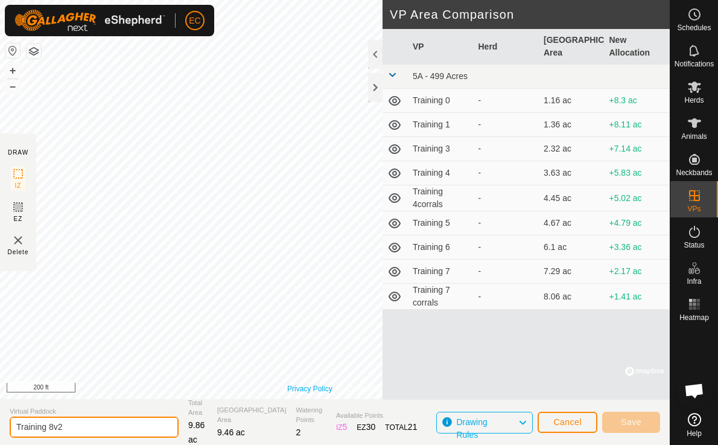
type input "Training 8v2"
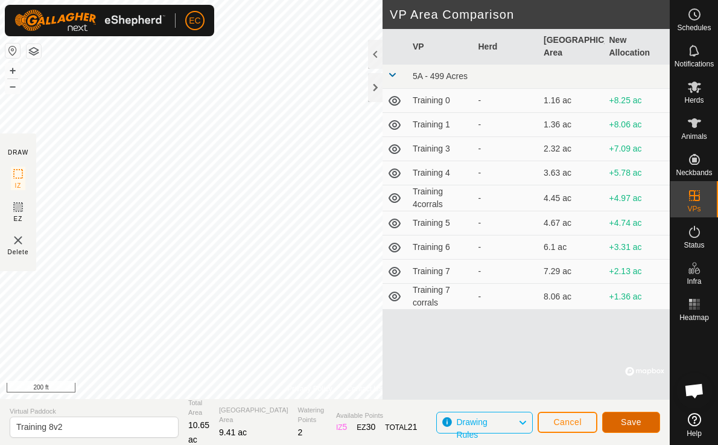
click at [643, 419] on button "Save" at bounding box center [631, 421] width 58 height 21
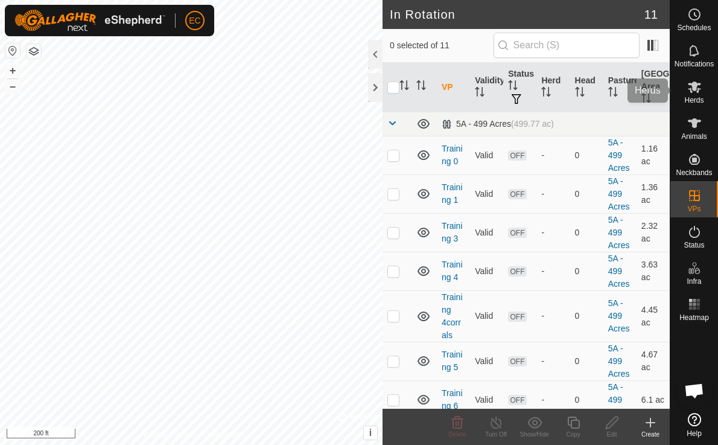
click at [692, 91] on icon at bounding box center [694, 87] width 14 height 14
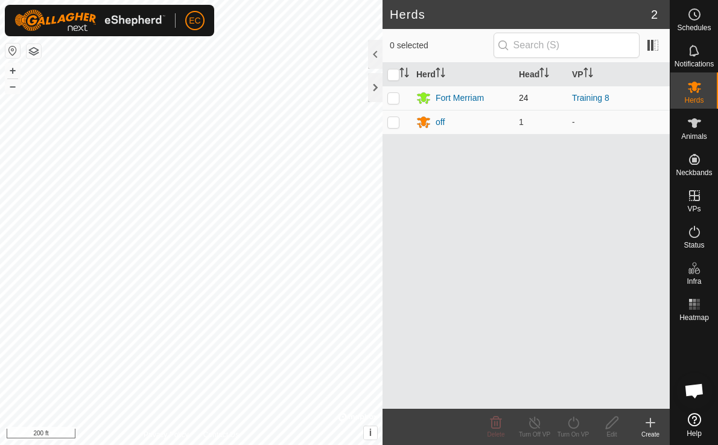
click at [399, 98] on p-checkbox at bounding box center [393, 98] width 12 height 10
checkbox input "true"
click at [577, 424] on icon at bounding box center [573, 422] width 15 height 14
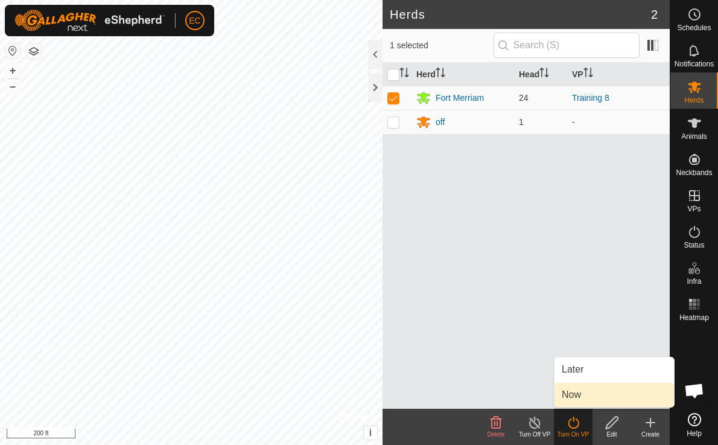
click at [572, 398] on link "Now" at bounding box center [613, 395] width 119 height 24
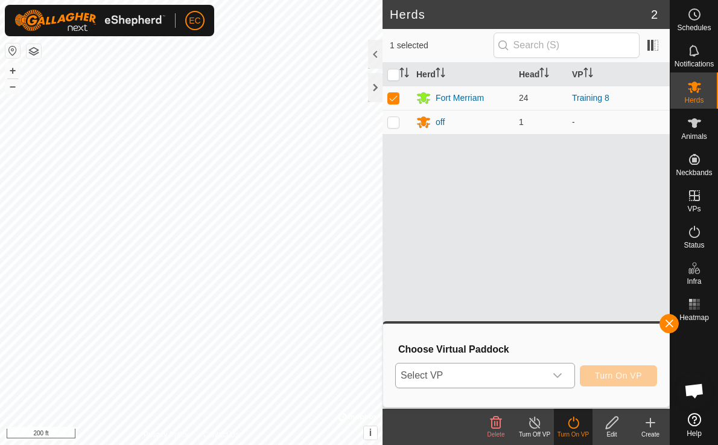
click at [513, 376] on span "Select VP" at bounding box center [471, 375] width 150 height 24
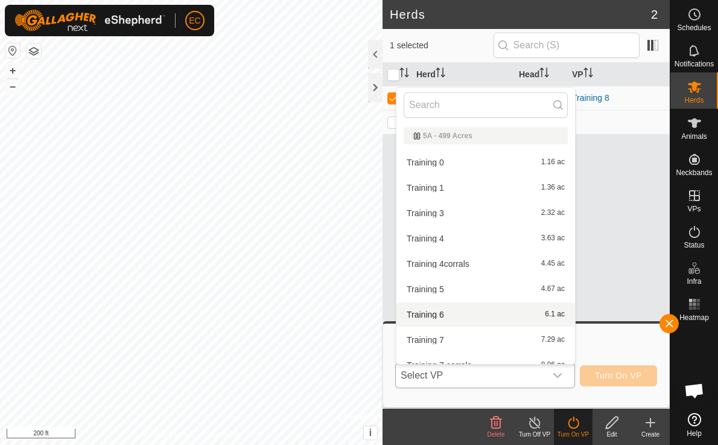
scroll to position [64, 0]
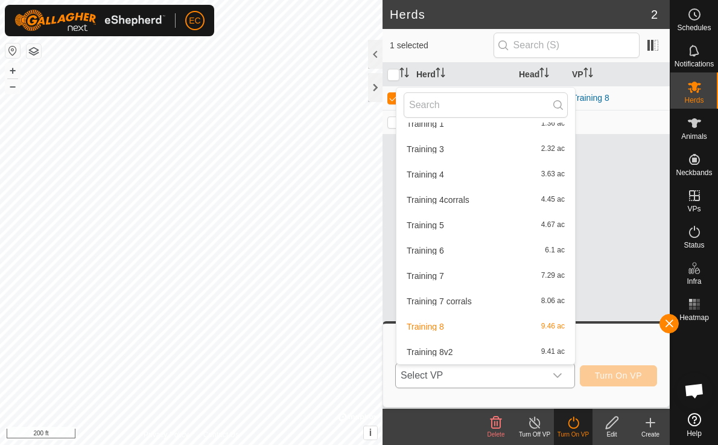
click at [465, 354] on li "Training 8v2 9.41 ac" at bounding box center [485, 352] width 179 height 24
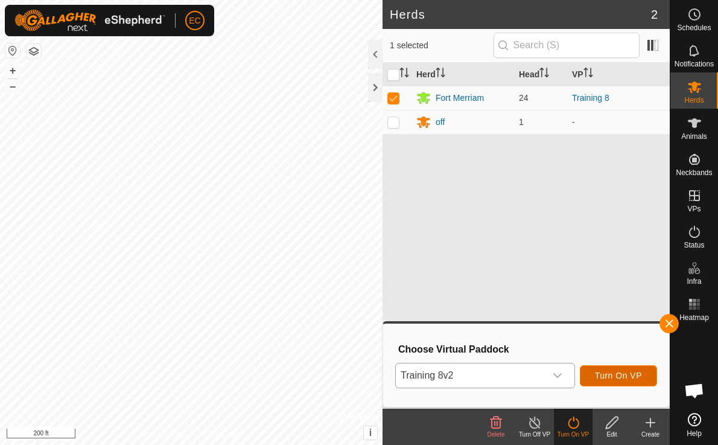
click at [606, 377] on span "Turn On VP" at bounding box center [618, 375] width 47 height 10
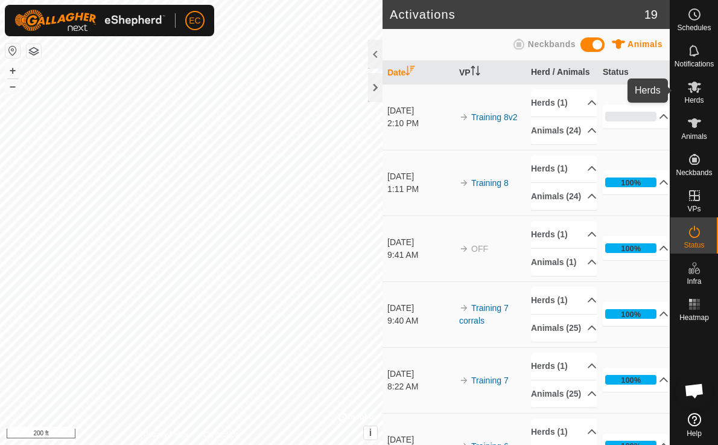
click at [700, 92] on icon at bounding box center [694, 87] width 14 height 14
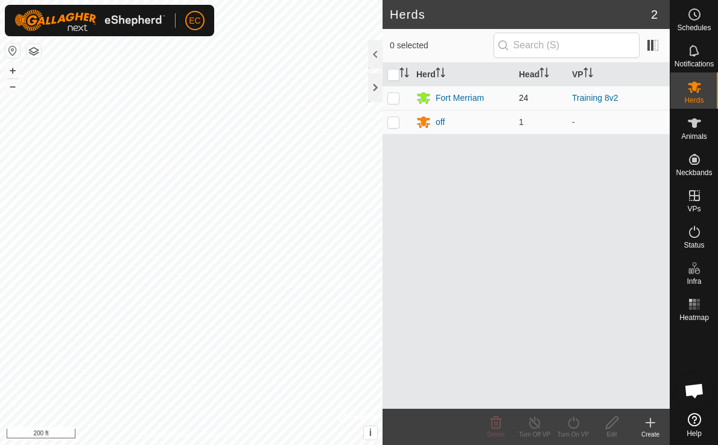
click at [458, 106] on td "Fort Merriam" at bounding box center [462, 98] width 103 height 24
click at [458, 102] on div "Fort Merriam" at bounding box center [460, 98] width 48 height 13
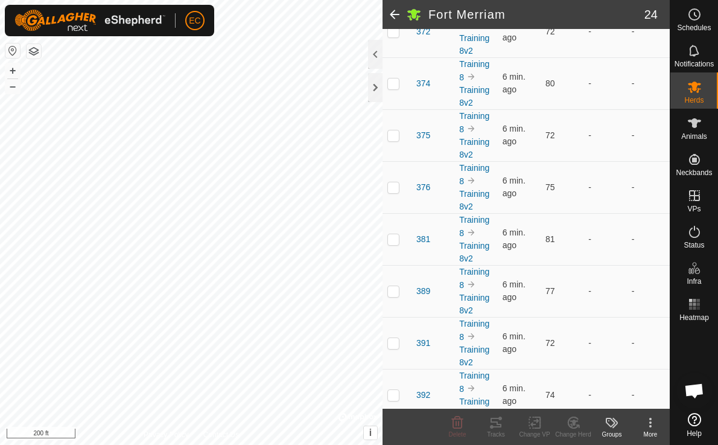
scroll to position [1035, 0]
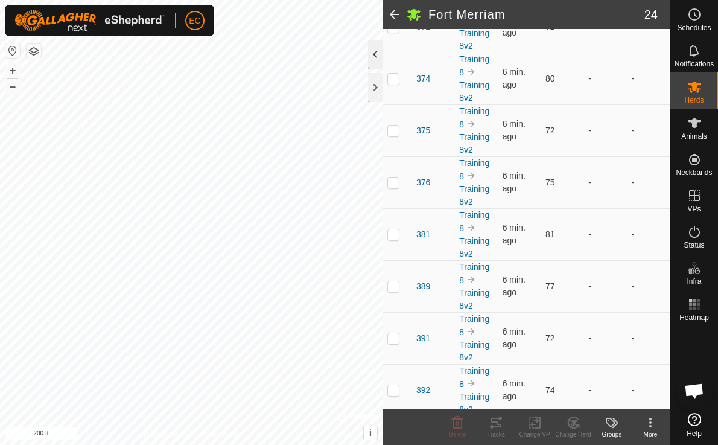
click at [374, 59] on div at bounding box center [375, 54] width 14 height 29
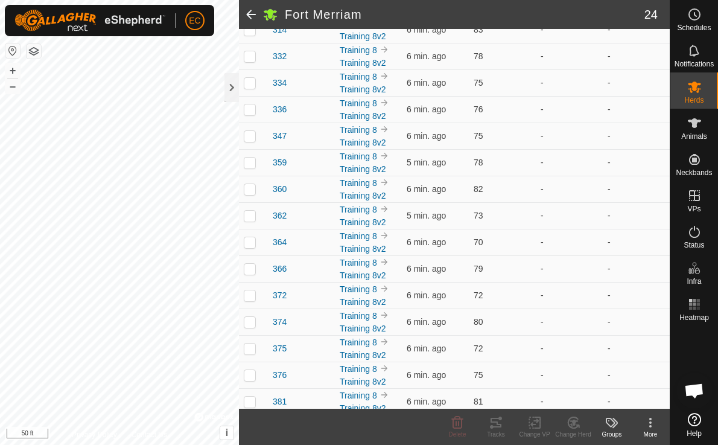
scroll to position [415, 0]
